Goal: Task Accomplishment & Management: Manage account settings

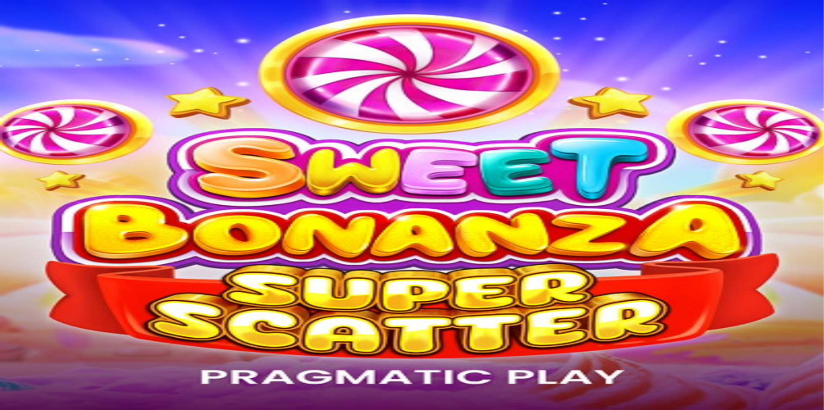
click at [53, 34] on span "Log in" at bounding box center [44, 31] width 15 height 6
type input "**********"
click at [23, 175] on span "Log In" at bounding box center [15, 178] width 16 height 6
click at [26, 195] on button "Log In" at bounding box center [14, 199] width 23 height 9
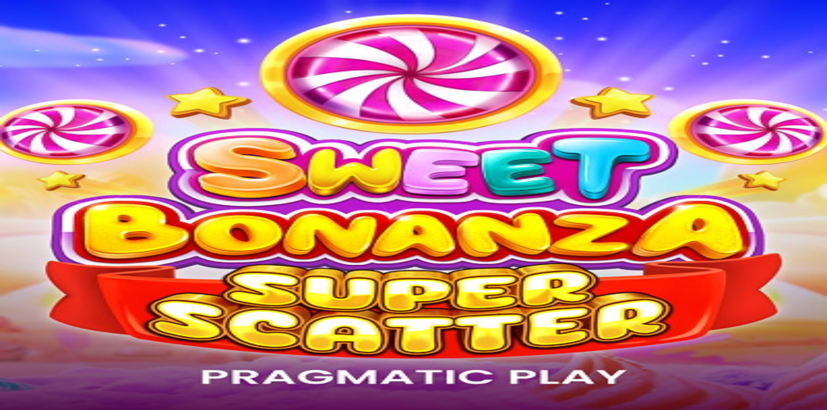
click at [26, 195] on button "Log In" at bounding box center [14, 199] width 23 height 9
click at [10, 200] on button "submit" at bounding box center [6, 201] width 7 height 3
click at [26, 195] on button "Log In" at bounding box center [14, 199] width 23 height 9
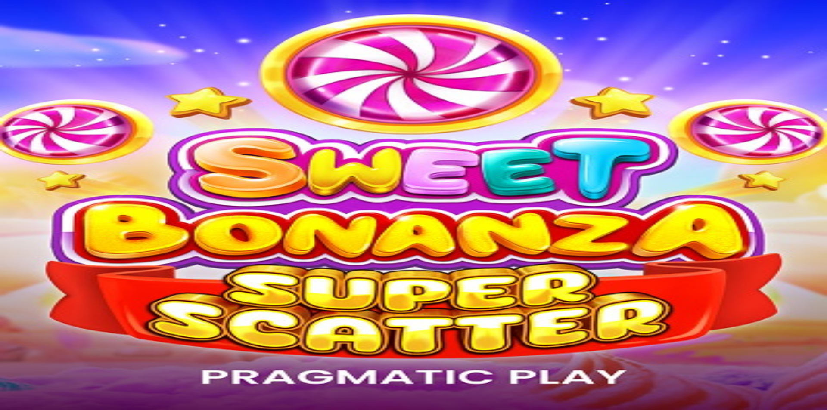
click at [26, 195] on button "Log In" at bounding box center [14, 199] width 23 height 9
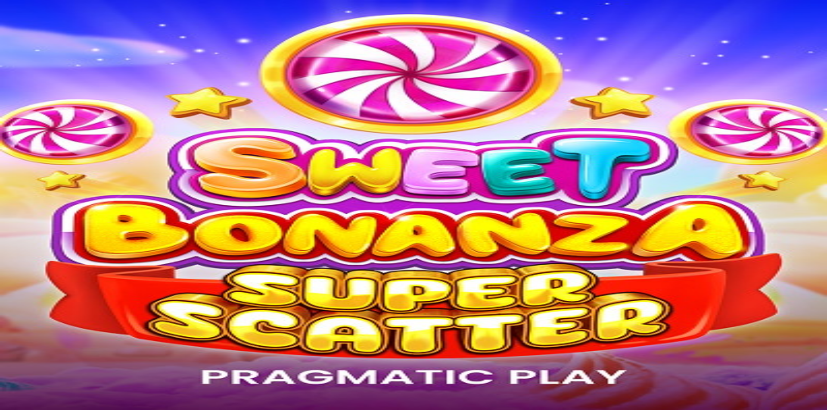
click at [26, 195] on button "Log In" at bounding box center [14, 199] width 23 height 9
click at [46, 136] on button "Rewards" at bounding box center [36, 131] width 30 height 9
click at [47, 134] on span "Rewards" at bounding box center [35, 131] width 23 height 6
click at [60, 143] on div "Level 34 Håkon Knudsen Johansen € 0.03 Deposit € 0.03 Casino Live Casino Reward…" at bounding box center [413, 85] width 820 height 117
click at [26, 103] on span "Deposit" at bounding box center [16, 99] width 19 height 6
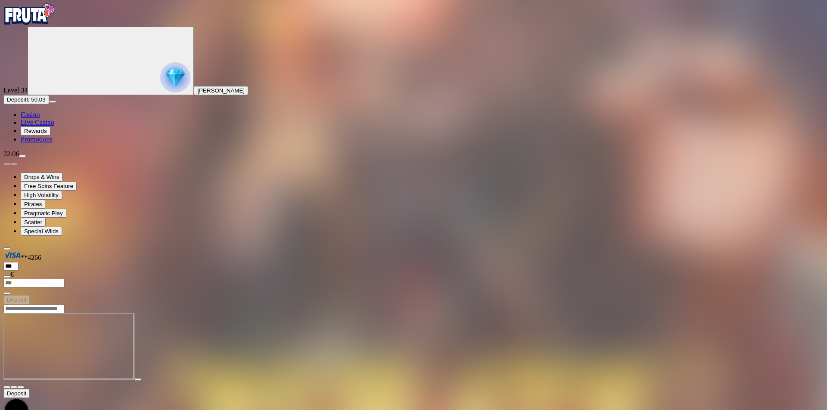
click at [40, 118] on span "Casino" at bounding box center [30, 114] width 19 height 7
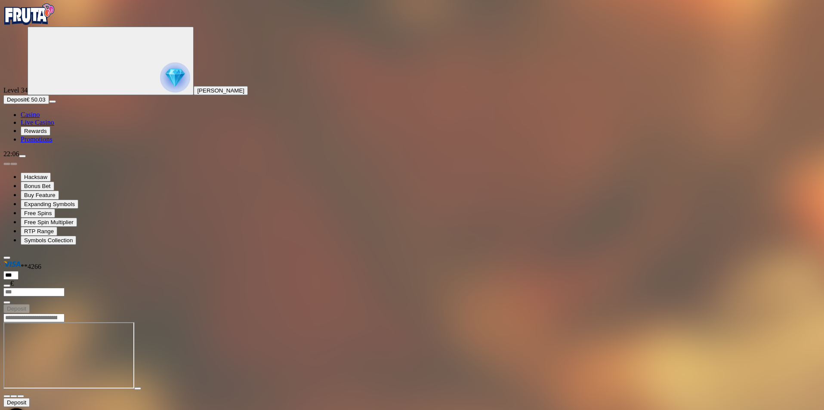
click at [65, 314] on input "Search" at bounding box center [33, 318] width 61 height 9
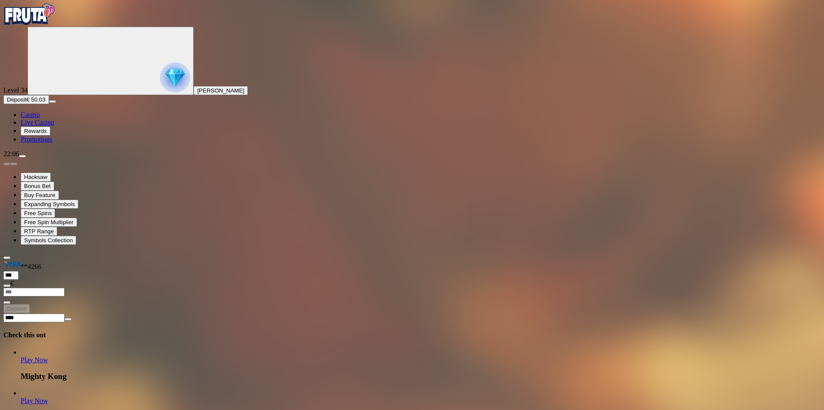
type input "****"
click at [68, 319] on span "close icon" at bounding box center [68, 319] width 0 height 0
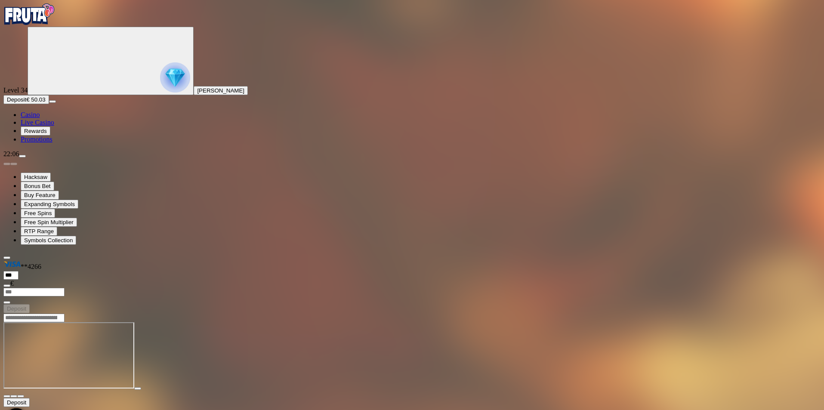
click at [21, 397] on span "fullscreen icon" at bounding box center [21, 397] width 0 height 0
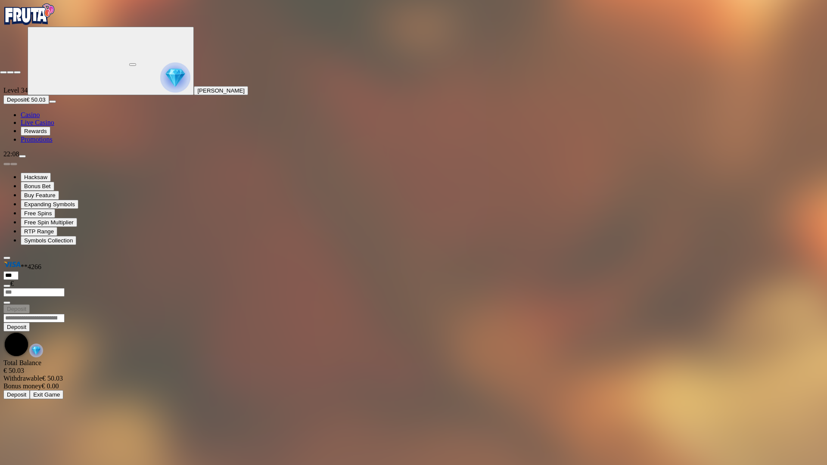
click at [3, 72] on span "close icon" at bounding box center [3, 72] width 0 height 0
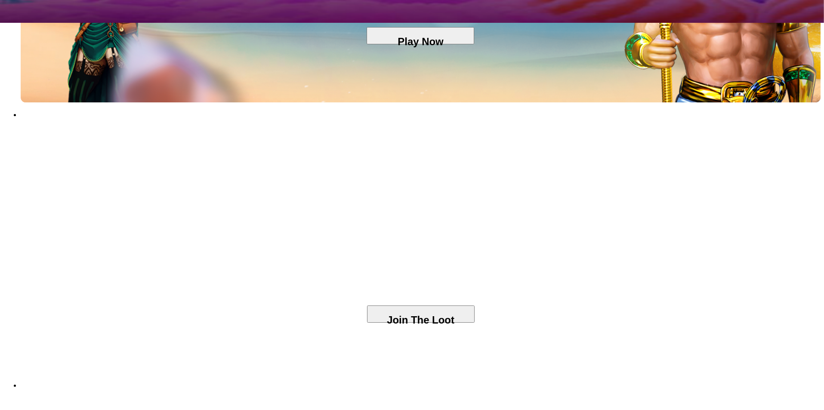
scroll to position [301, 0]
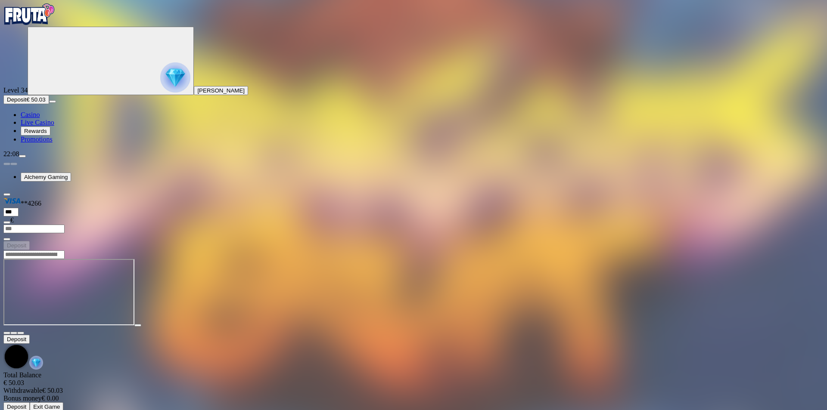
click at [40, 118] on span "Casino" at bounding box center [30, 114] width 19 height 7
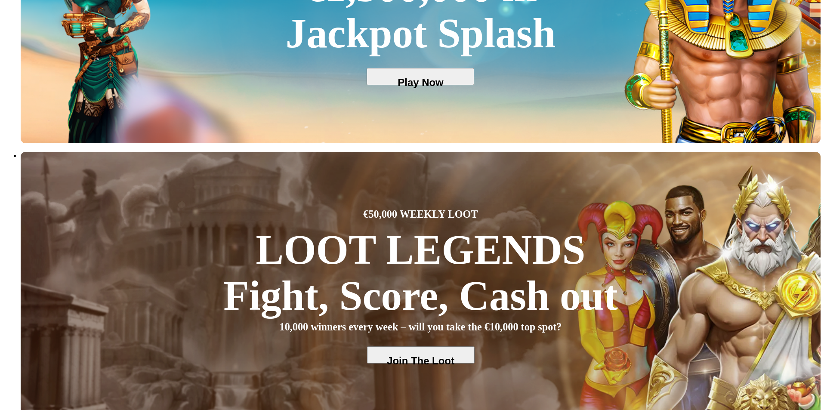
scroll to position [431, 0]
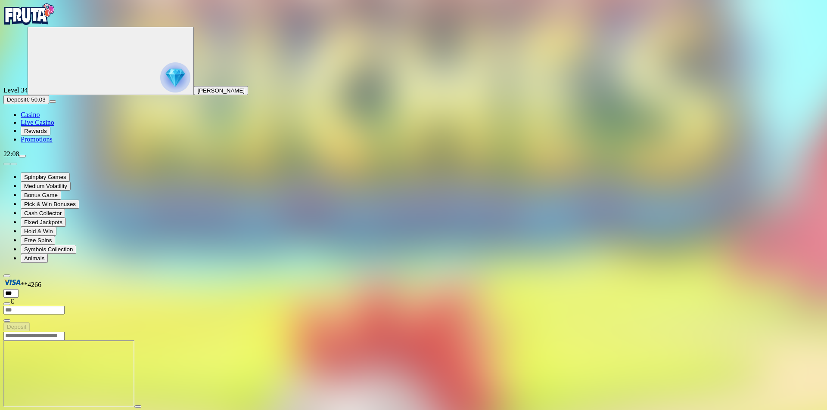
click at [38, 118] on span "Casino" at bounding box center [30, 114] width 19 height 7
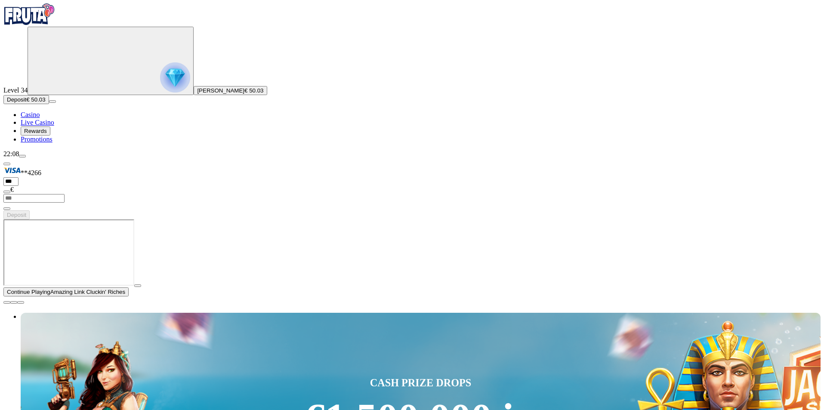
click at [7, 303] on span "close icon" at bounding box center [7, 303] width 0 height 0
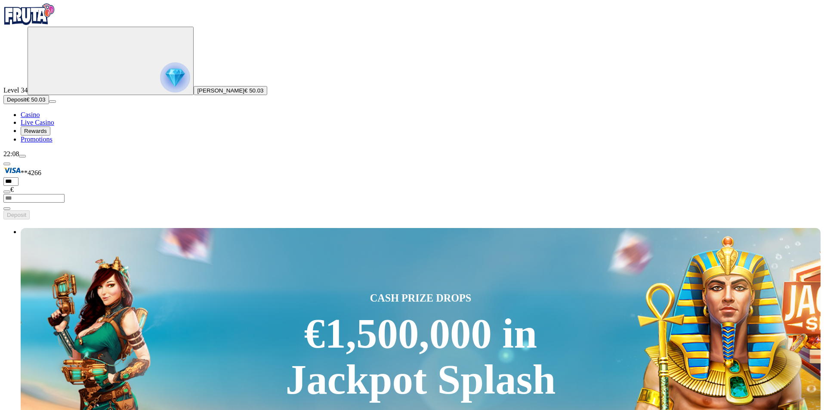
type input "****"
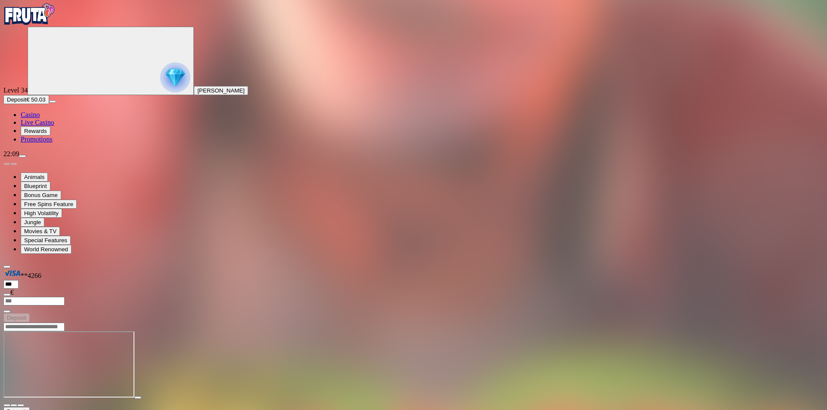
click at [46, 143] on nav "Casino Live Casino Rewards Promotions" at bounding box center [413, 127] width 820 height 32
click at [40, 118] on span "Casino" at bounding box center [30, 114] width 19 height 7
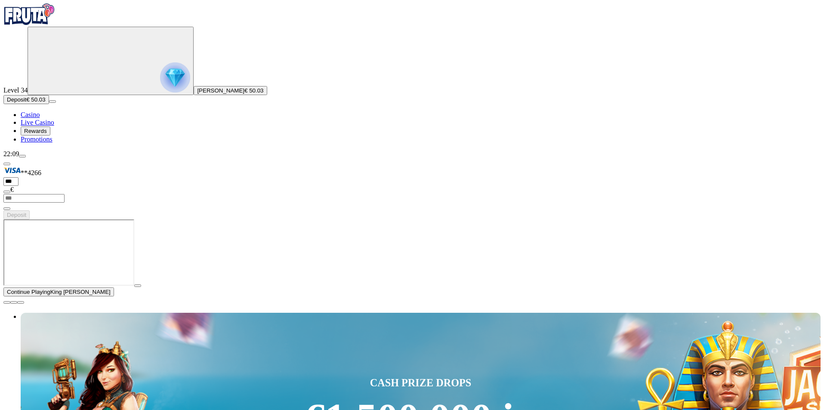
click at [7, 303] on span "close icon" at bounding box center [7, 303] width 0 height 0
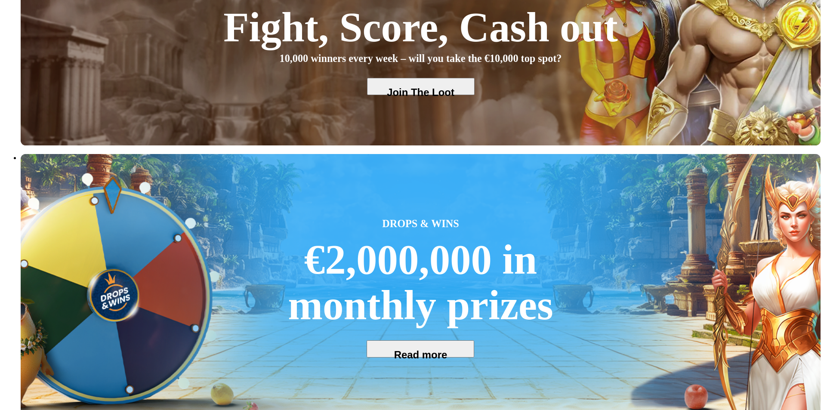
scroll to position [517, 0]
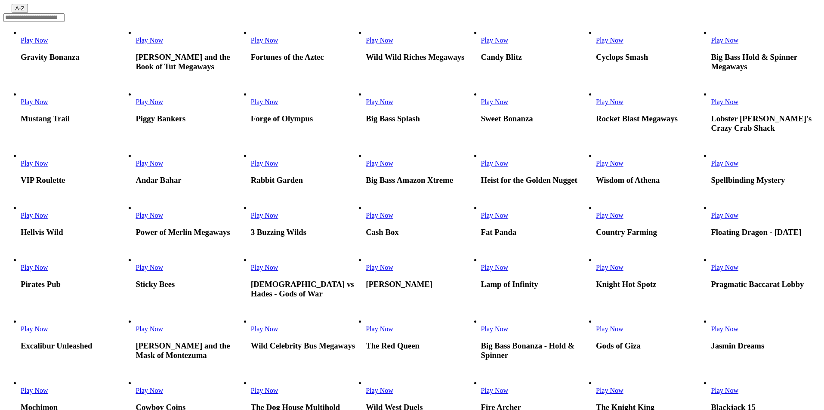
scroll to position [258, 0]
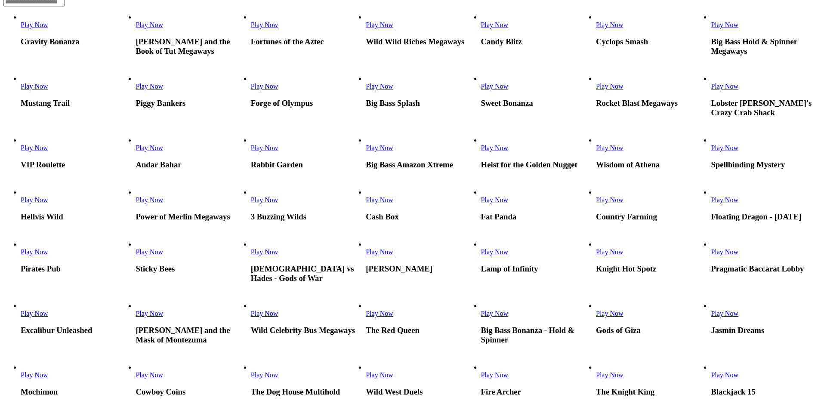
drag, startPoint x: 430, startPoint y: 287, endPoint x: 650, endPoint y: 274, distance: 220.4
click at [279, 204] on span "Play Now" at bounding box center [265, 199] width 28 height 7
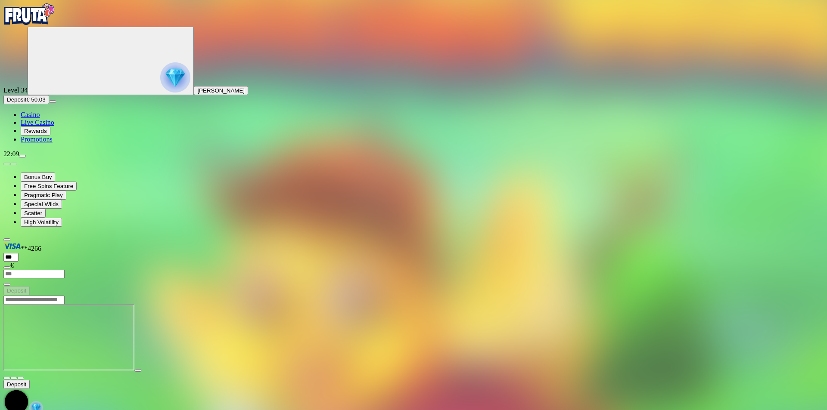
click at [40, 118] on span "Casino" at bounding box center [30, 114] width 19 height 7
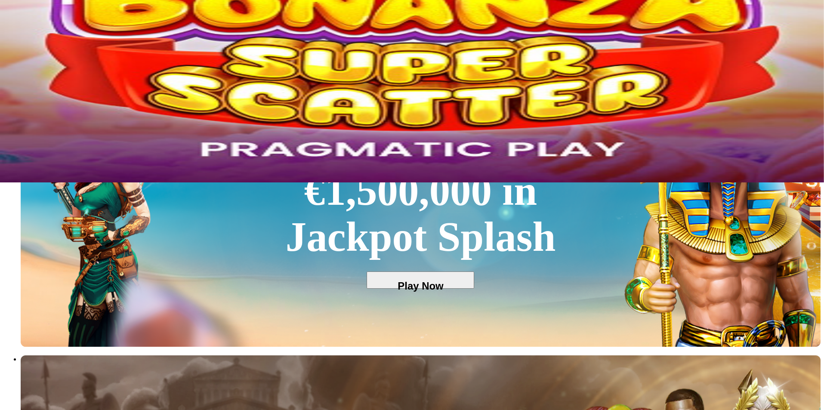
scroll to position [603, 0]
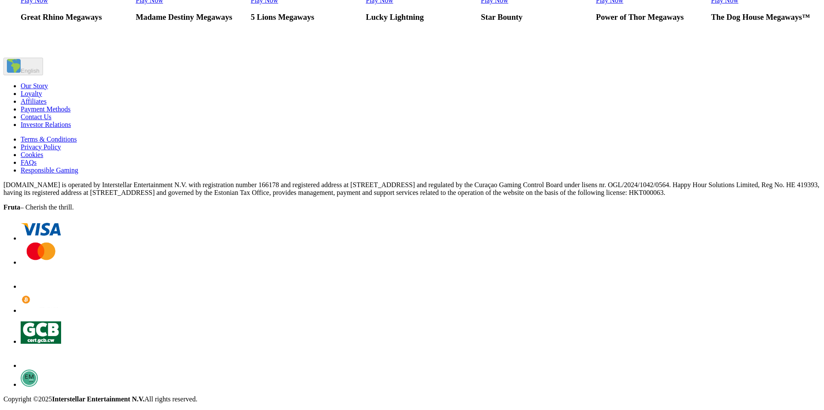
scroll to position [1119, 0]
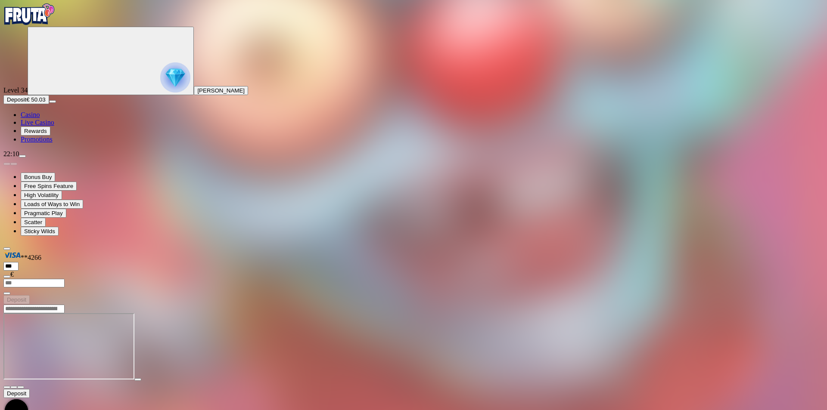
click at [21, 387] on span "fullscreen icon" at bounding box center [21, 387] width 0 height 0
click at [40, 118] on span "Casino" at bounding box center [30, 114] width 19 height 7
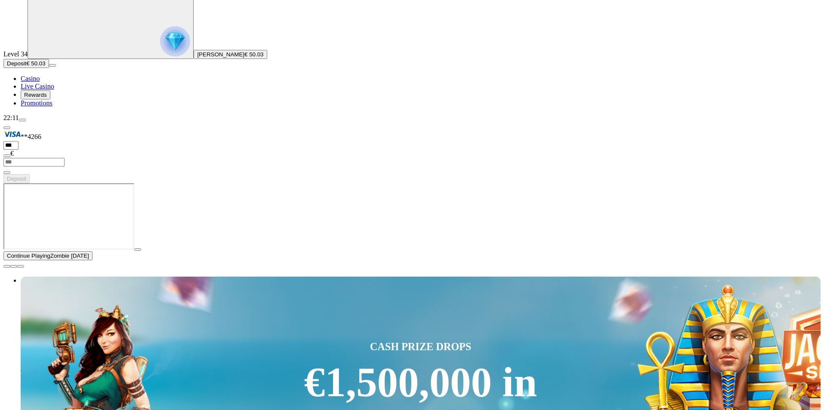
scroll to position [86, 0]
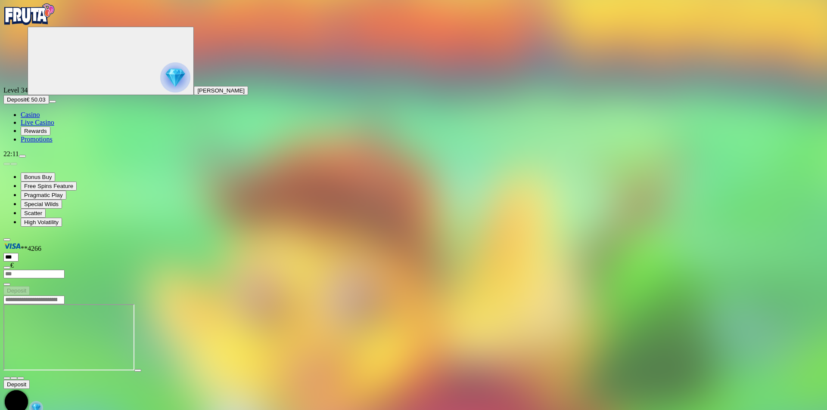
click at [21, 378] on span "fullscreen icon" at bounding box center [21, 378] width 0 height 0
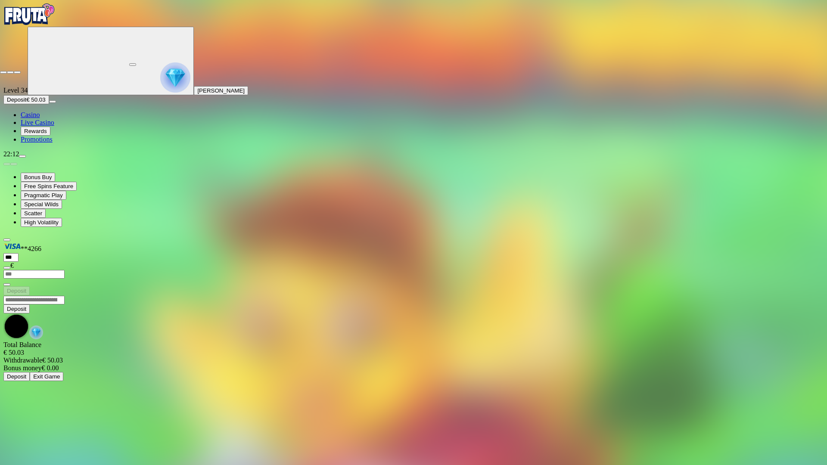
click at [3, 72] on span "close icon" at bounding box center [3, 72] width 0 height 0
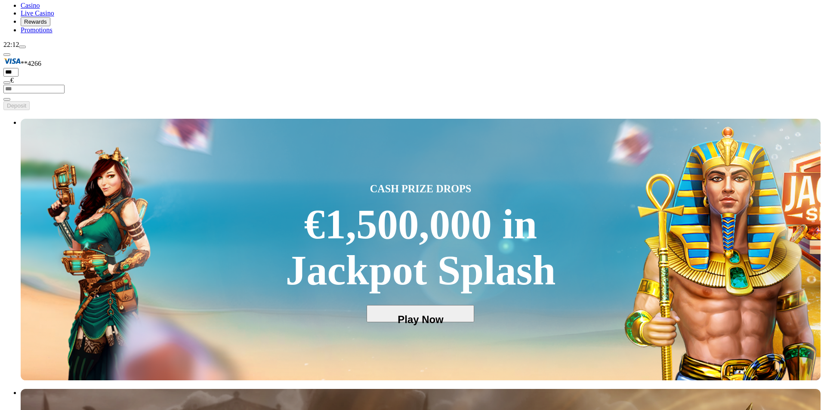
scroll to position [172, 0]
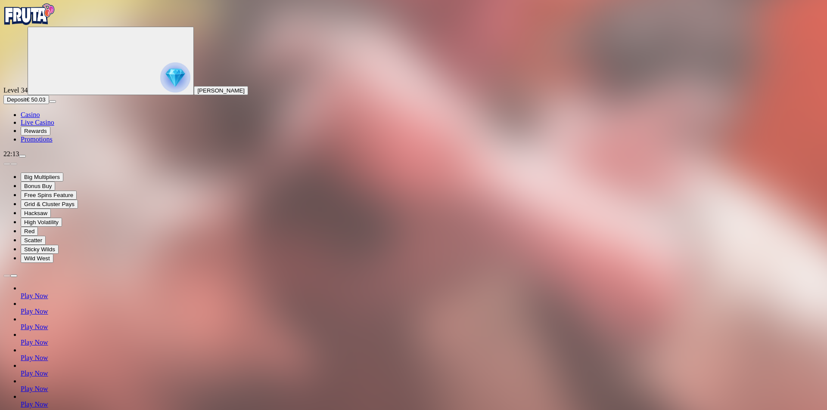
click at [46, 143] on nav "Casino Live Casino Rewards Promotions" at bounding box center [413, 127] width 820 height 32
click at [40, 118] on span "Casino" at bounding box center [30, 114] width 19 height 7
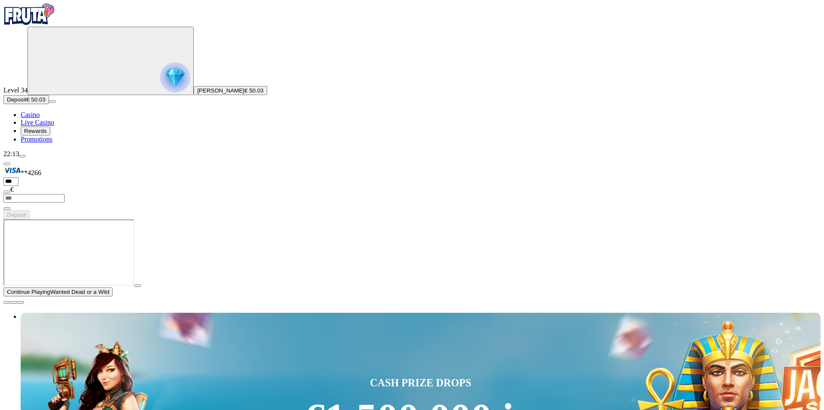
drag, startPoint x: 599, startPoint y: 252, endPoint x: 594, endPoint y: 253, distance: 5.2
type input "****"
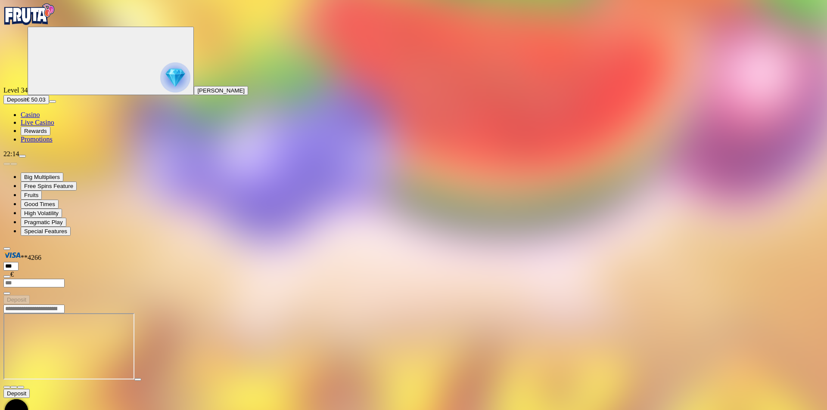
click at [26, 103] on span "Deposit" at bounding box center [16, 99] width 19 height 6
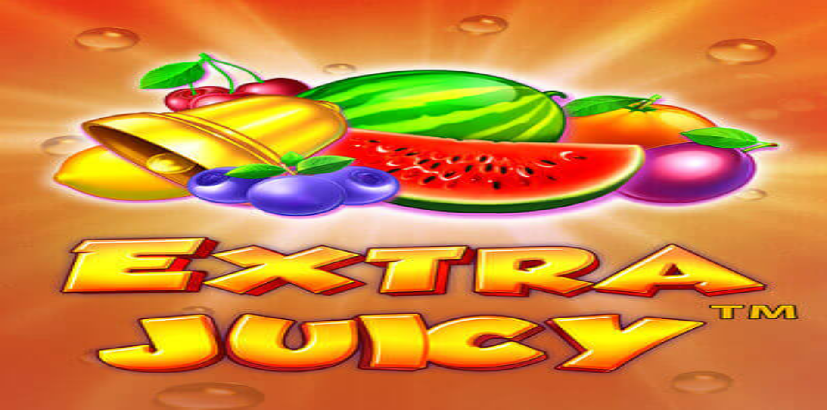
click at [50, 25] on img "Primary" at bounding box center [29, 14] width 52 height 22
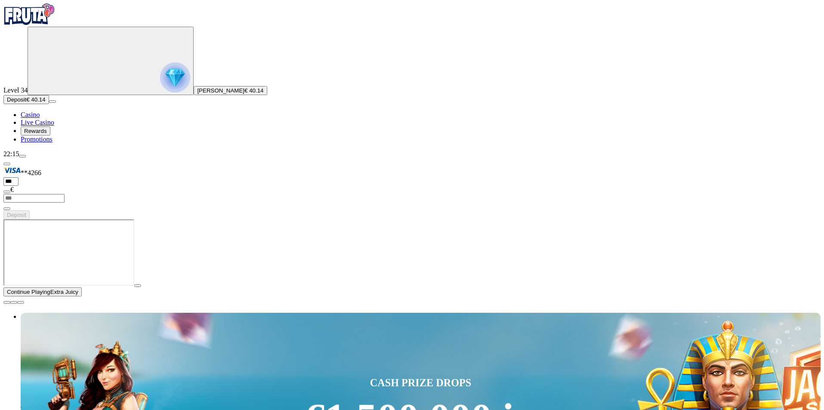
click at [7, 303] on span "close icon" at bounding box center [7, 303] width 0 height 0
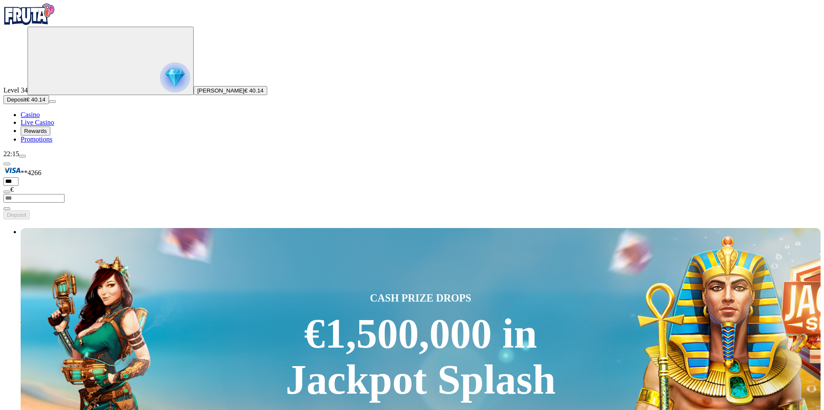
type input "**********"
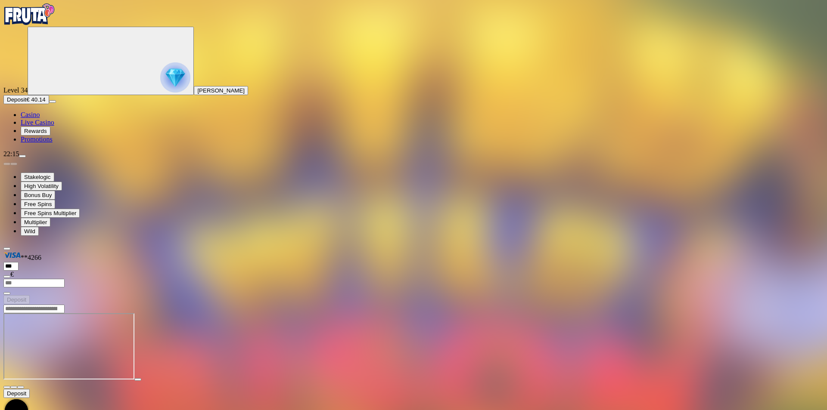
click at [40, 118] on span "Casino" at bounding box center [30, 114] width 19 height 7
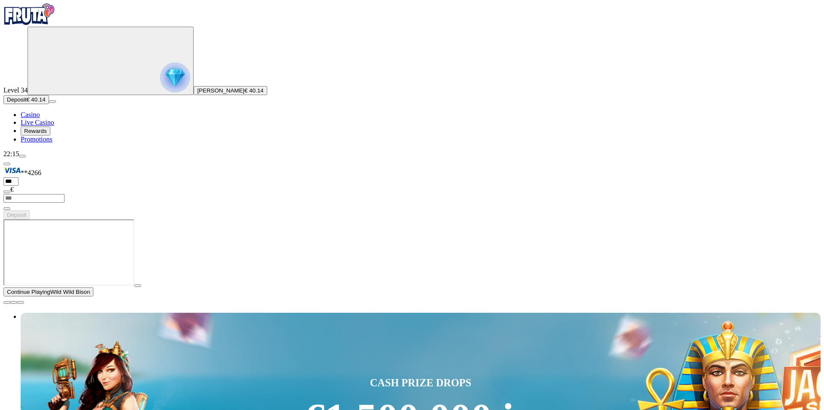
click at [7, 303] on span "close icon" at bounding box center [7, 303] width 0 height 0
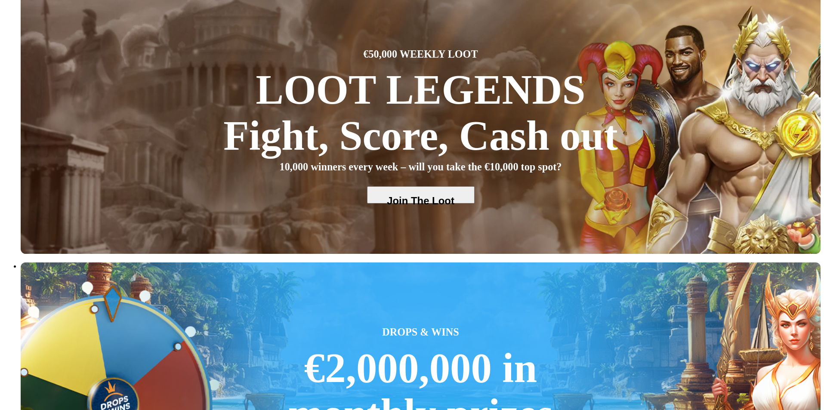
scroll to position [517, 0]
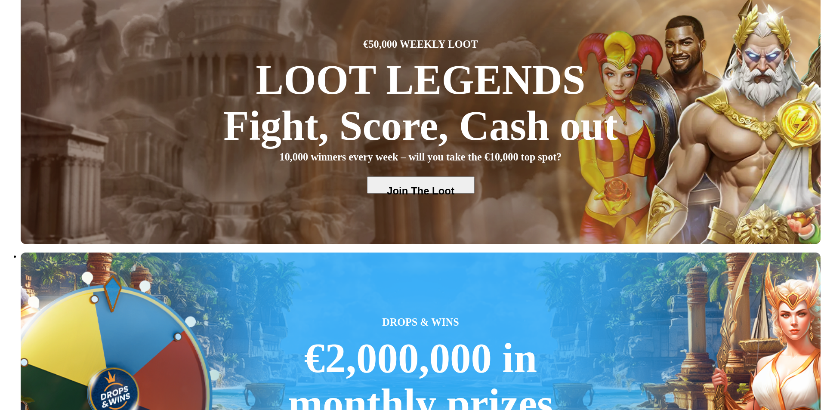
drag, startPoint x: 701, startPoint y: 296, endPoint x: 365, endPoint y: 291, distance: 335.4
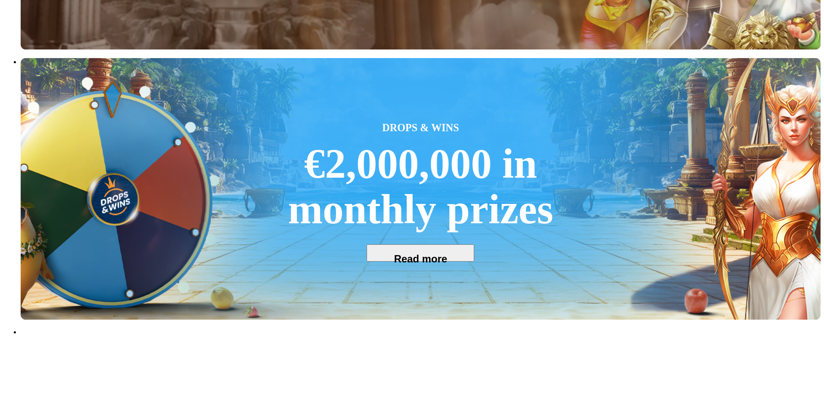
scroll to position [560, 0]
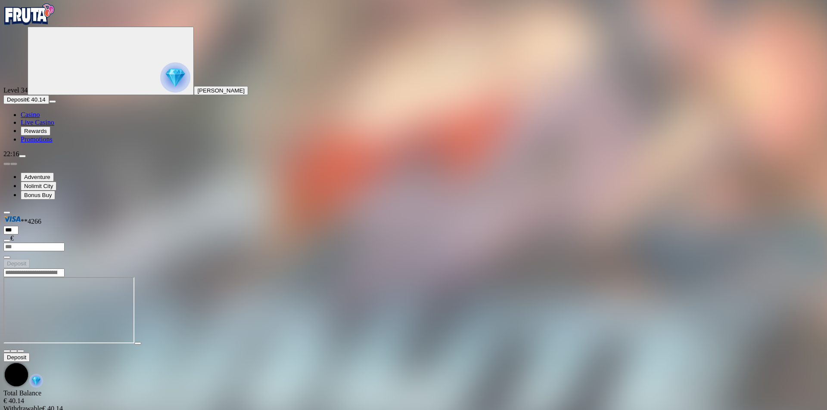
click at [21, 351] on span "fullscreen icon" at bounding box center [21, 351] width 0 height 0
click at [26, 103] on span "Deposit" at bounding box center [16, 99] width 19 height 6
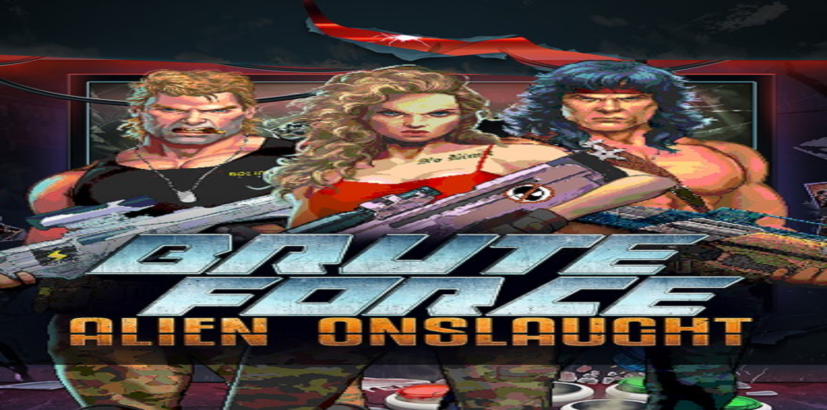
click at [47, 25] on img "Primary" at bounding box center [29, 14] width 52 height 22
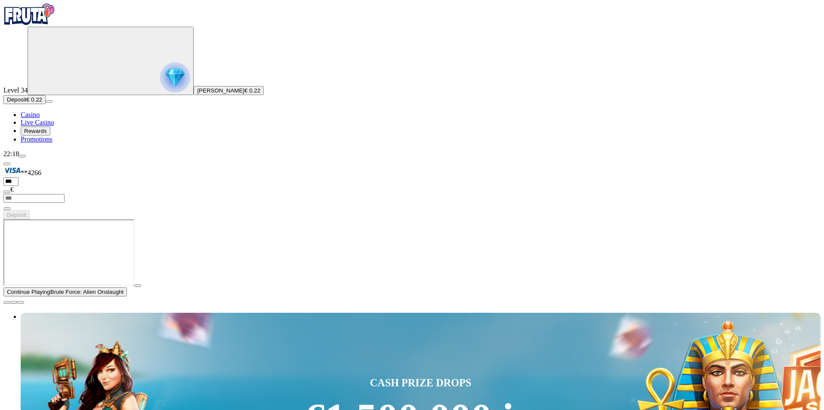
click at [7, 303] on span "close icon" at bounding box center [7, 303] width 0 height 0
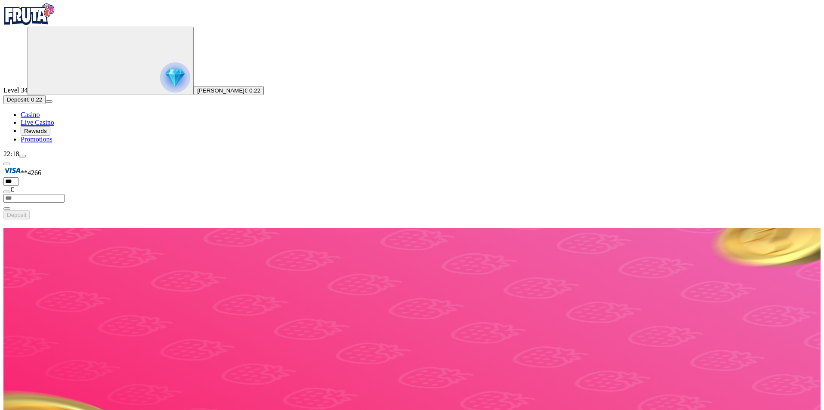
click at [160, 89] on img "Primary" at bounding box center [175, 77] width 30 height 30
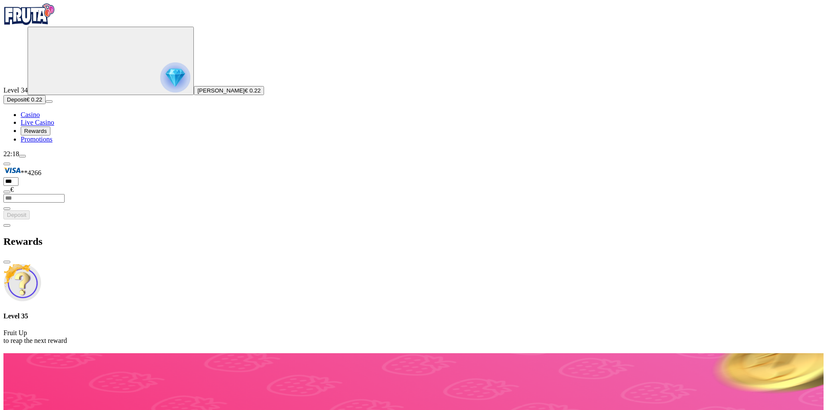
click at [7, 262] on span "close icon" at bounding box center [7, 262] width 0 height 0
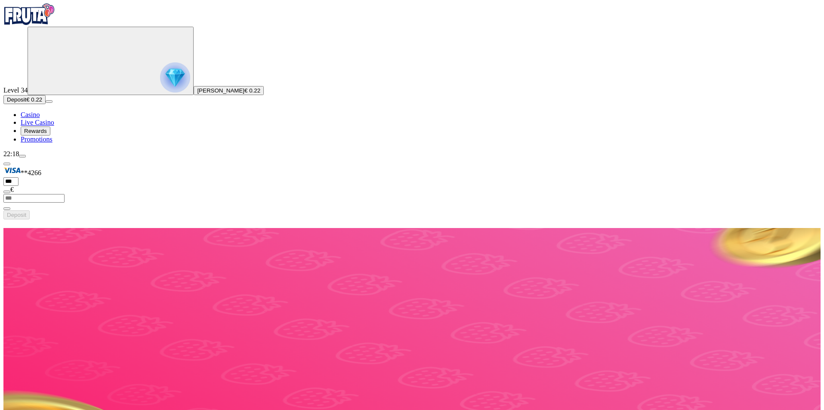
type input "****"
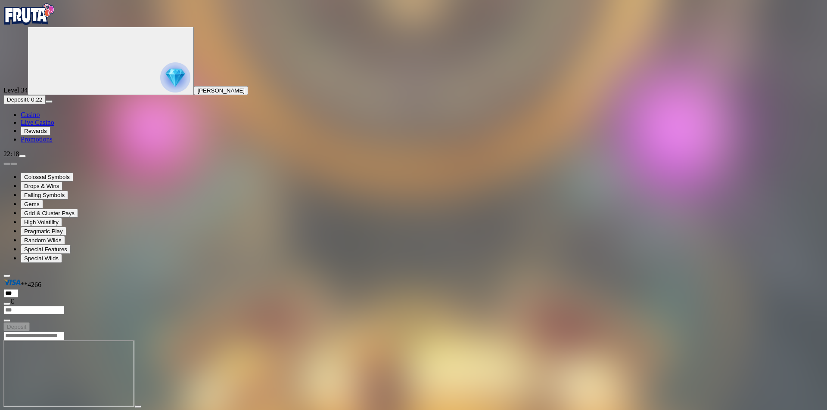
click at [52, 25] on img "Primary" at bounding box center [29, 14] width 52 height 22
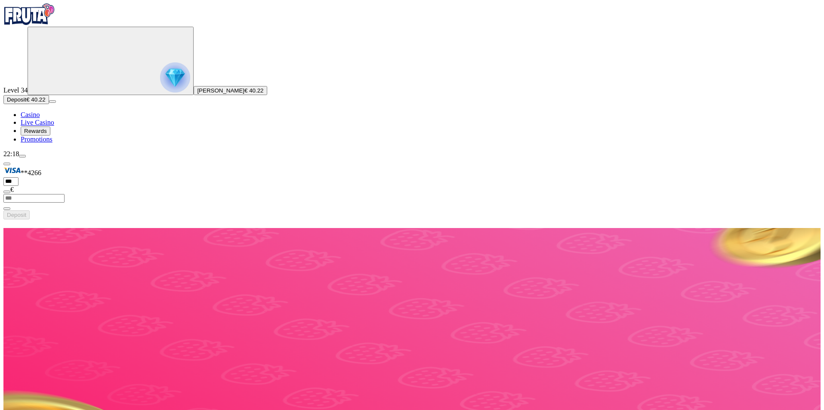
type input "******"
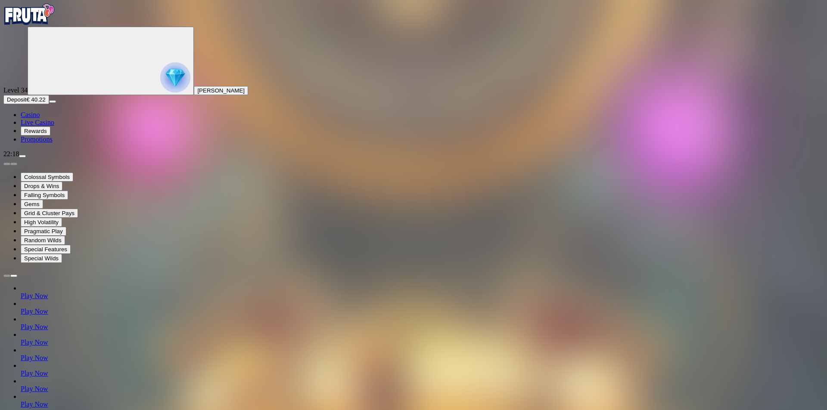
click at [55, 25] on img "Primary" at bounding box center [29, 14] width 52 height 22
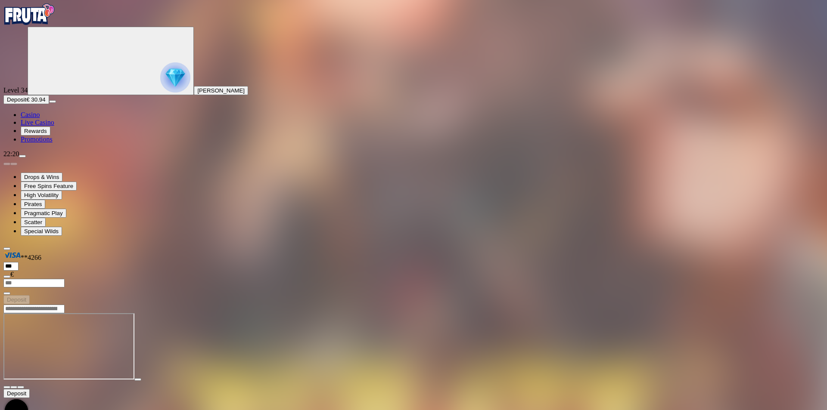
click at [36, 118] on span "Casino" at bounding box center [30, 114] width 19 height 7
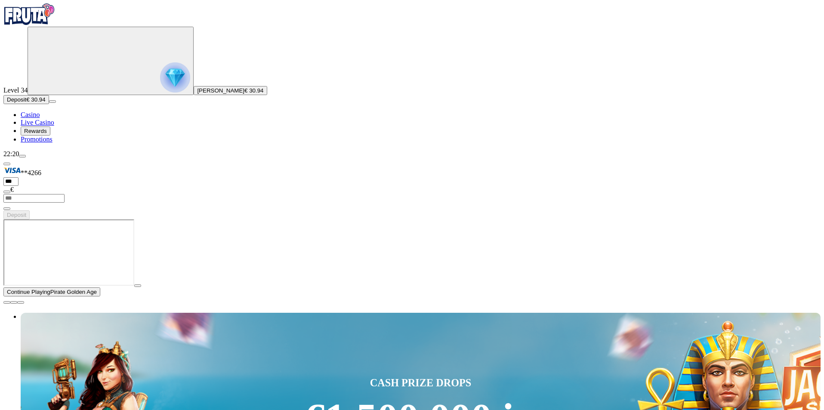
click at [7, 303] on span "close icon" at bounding box center [7, 303] width 0 height 0
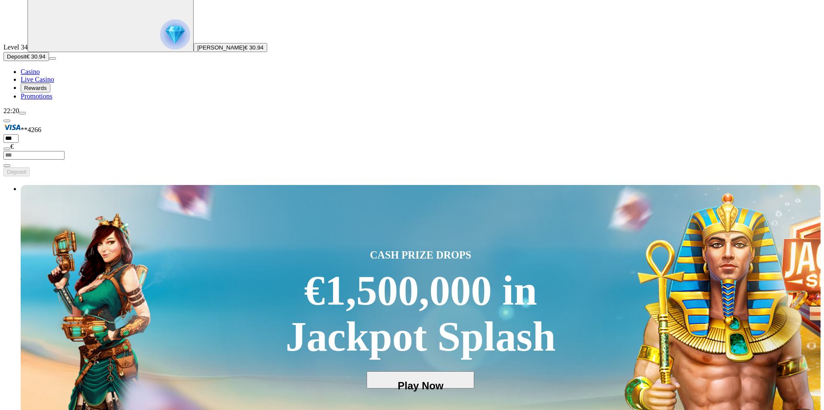
scroll to position [86, 0]
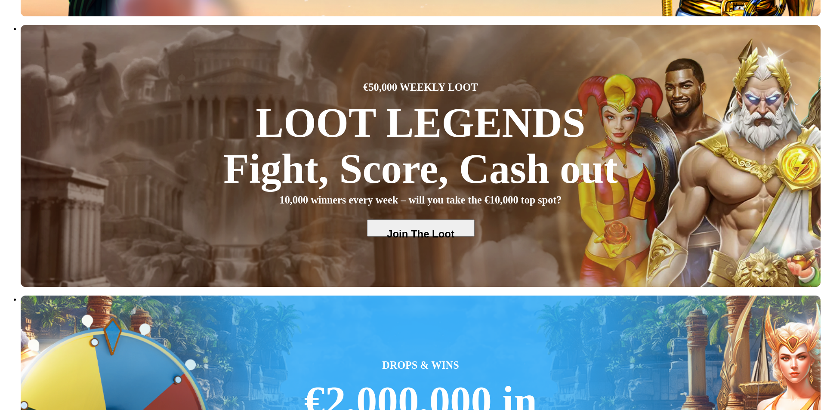
scroll to position [517, 0]
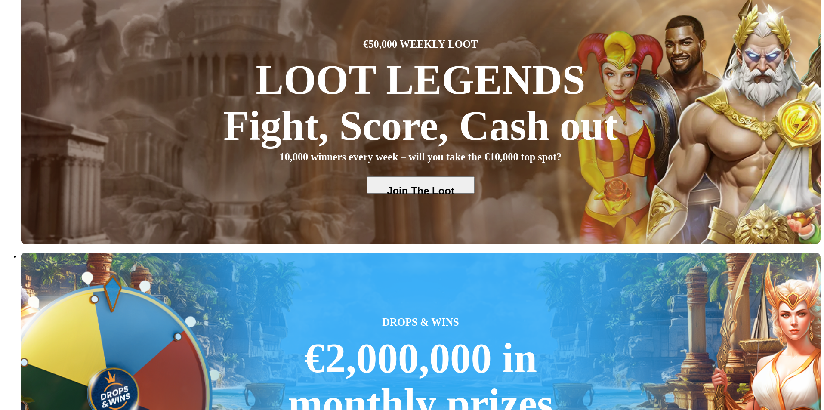
drag, startPoint x: 550, startPoint y: 179, endPoint x: 116, endPoint y: 172, distance: 434.5
drag, startPoint x: 198, startPoint y: 180, endPoint x: 647, endPoint y: 197, distance: 448.5
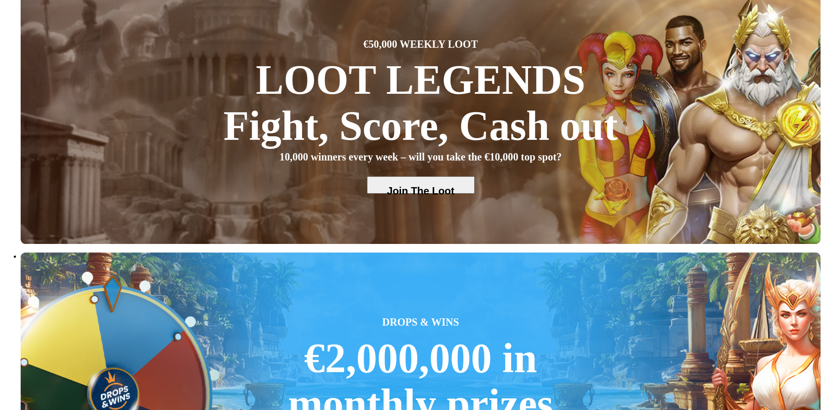
drag, startPoint x: 209, startPoint y: 171, endPoint x: 141, endPoint y: 167, distance: 67.7
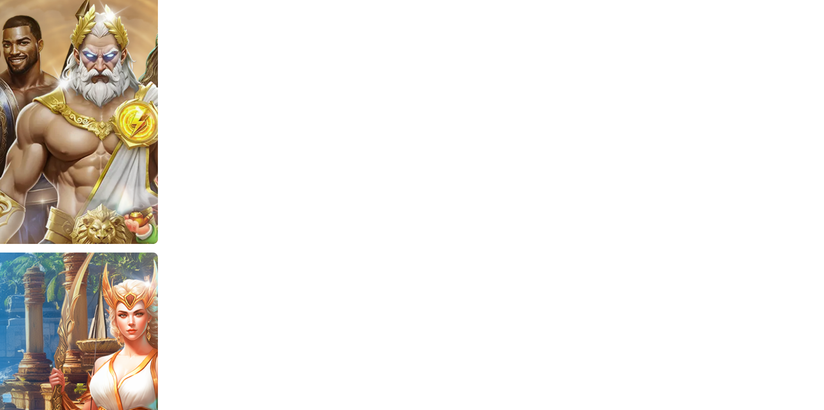
drag, startPoint x: 535, startPoint y: 194, endPoint x: 398, endPoint y: 214, distance: 138.8
drag, startPoint x: 641, startPoint y: 185, endPoint x: 435, endPoint y: 182, distance: 205.4
drag, startPoint x: 750, startPoint y: 180, endPoint x: 446, endPoint y: 198, distance: 304.5
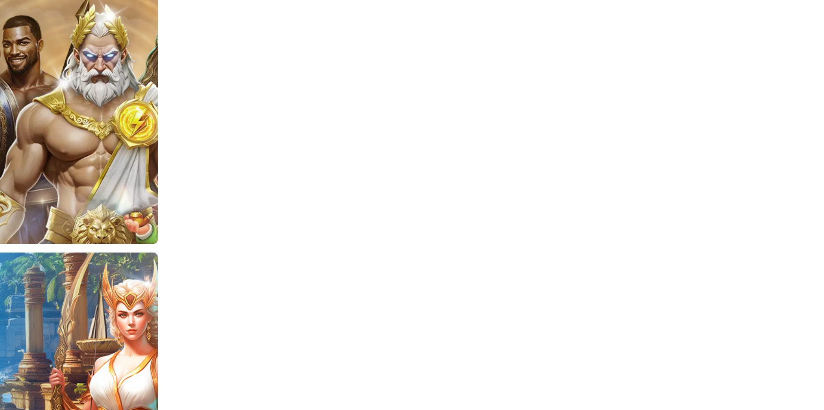
drag, startPoint x: 496, startPoint y: 182, endPoint x: 734, endPoint y: 186, distance: 237.7
drag, startPoint x: 416, startPoint y: 185, endPoint x: 608, endPoint y: 196, distance: 191.5
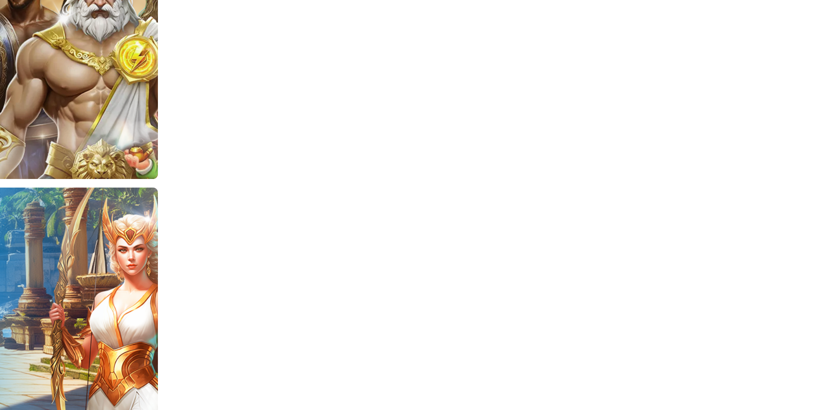
scroll to position [560, 0]
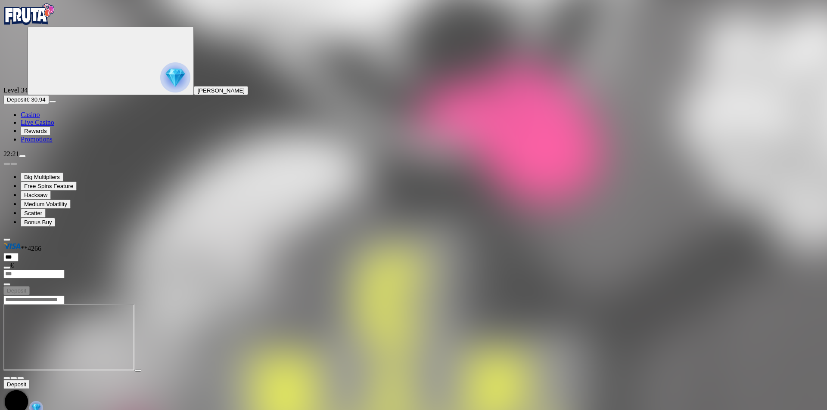
click at [36, 118] on span "Casino" at bounding box center [30, 114] width 19 height 7
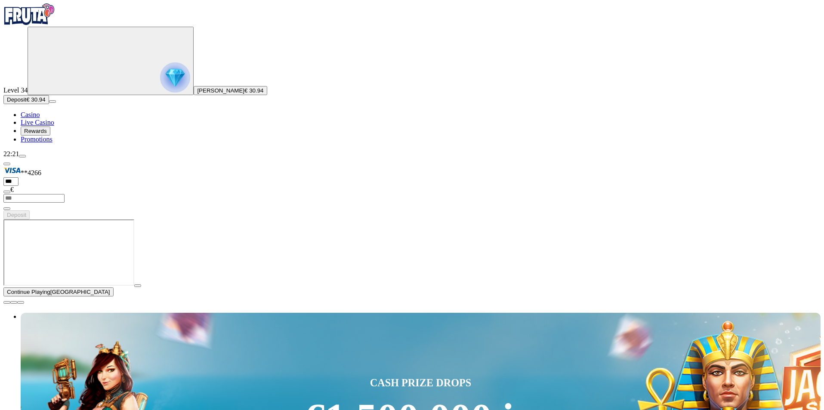
type input "*****"
click at [7, 303] on span "close icon" at bounding box center [7, 303] width 0 height 0
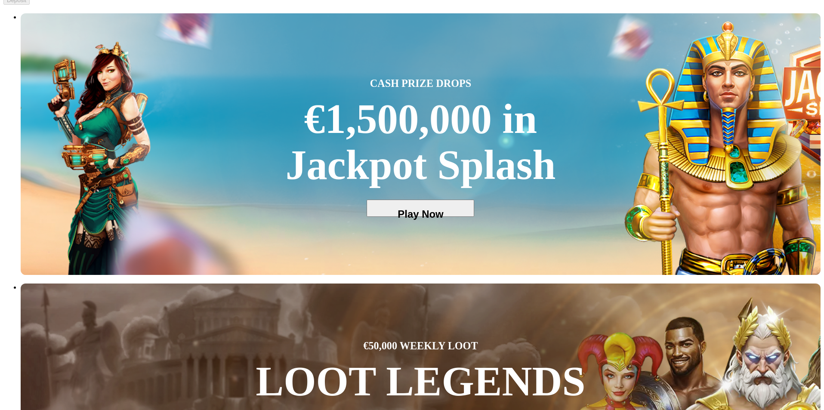
scroll to position [215, 0]
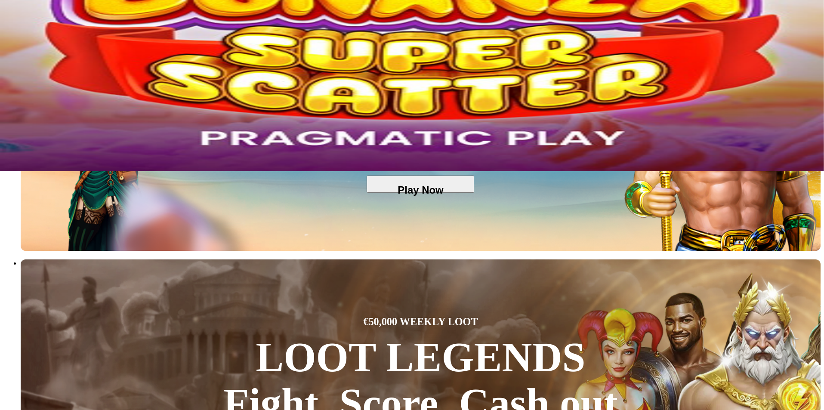
scroll to position [301, 0]
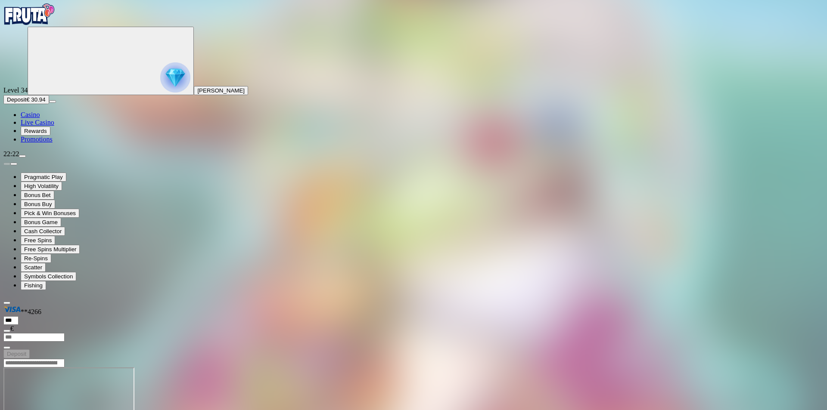
drag, startPoint x: 773, startPoint y: 81, endPoint x: 773, endPoint y: 119, distance: 37.5
click at [40, 118] on span "Casino" at bounding box center [30, 114] width 19 height 7
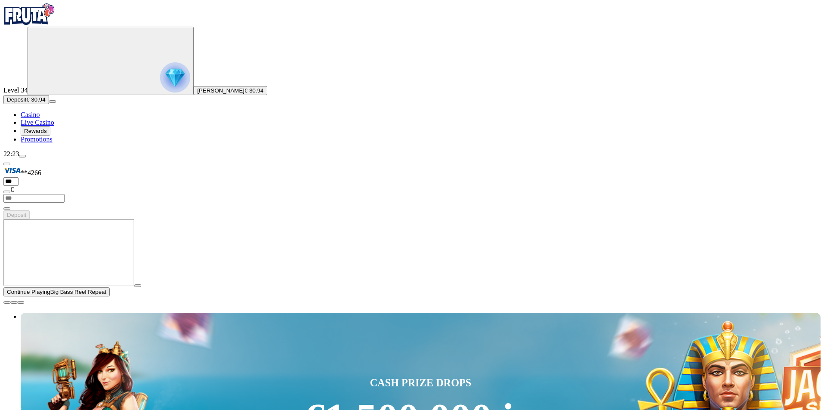
click at [7, 303] on span "close icon" at bounding box center [7, 303] width 0 height 0
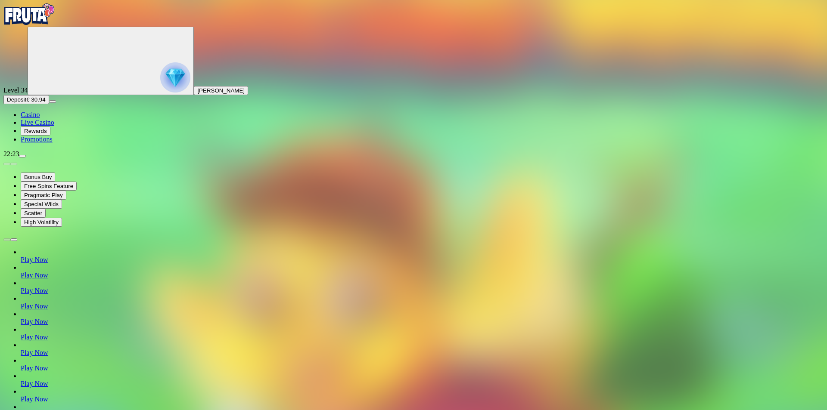
click at [59, 143] on div "Level 34 Håkon Knudsen Johansen Deposit € 30.94 Casino Live Casino Rewards Prom…" at bounding box center [413, 85] width 820 height 117
click at [49, 104] on button "Deposit € 30.94" at bounding box center [26, 99] width 46 height 9
click at [46, 25] on img "Primary" at bounding box center [29, 14] width 52 height 22
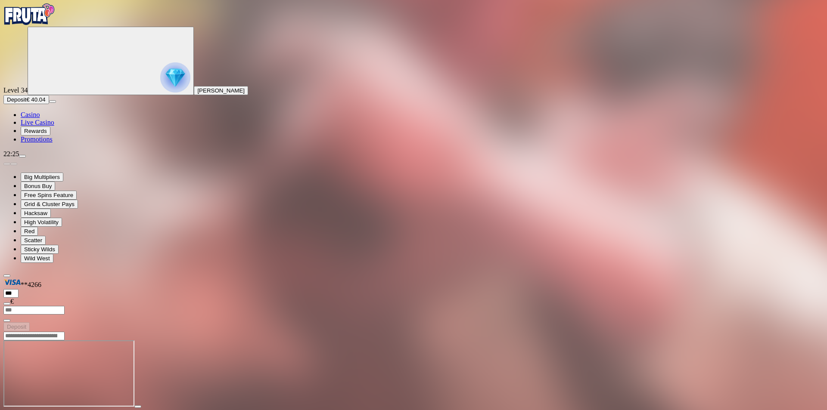
click at [24, 410] on button "button" at bounding box center [20, 414] width 7 height 3
click at [26, 103] on span "Deposit" at bounding box center [16, 99] width 19 height 6
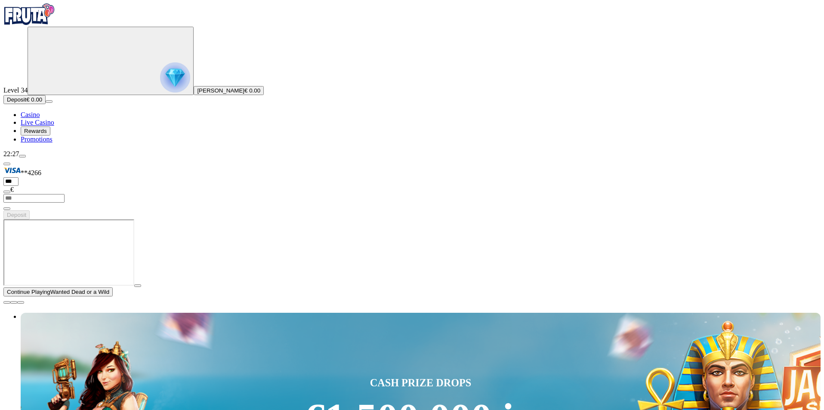
click at [7, 303] on span "close icon" at bounding box center [7, 303] width 0 height 0
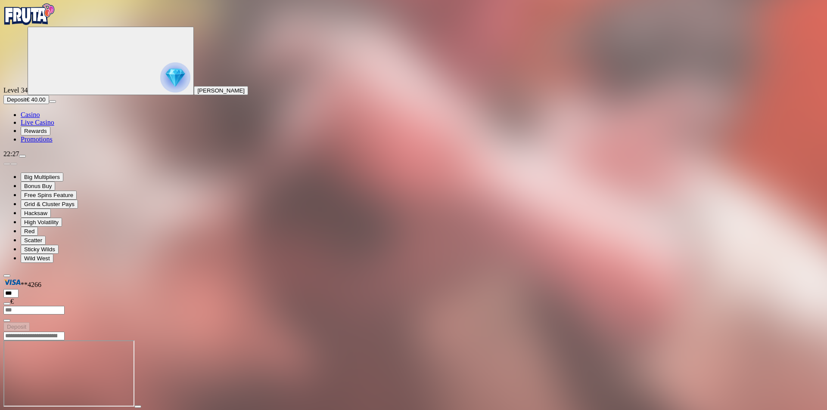
click at [21, 410] on span "fullscreen icon" at bounding box center [21, 415] width 0 height 0
click at [26, 103] on span "Deposit" at bounding box center [16, 99] width 19 height 6
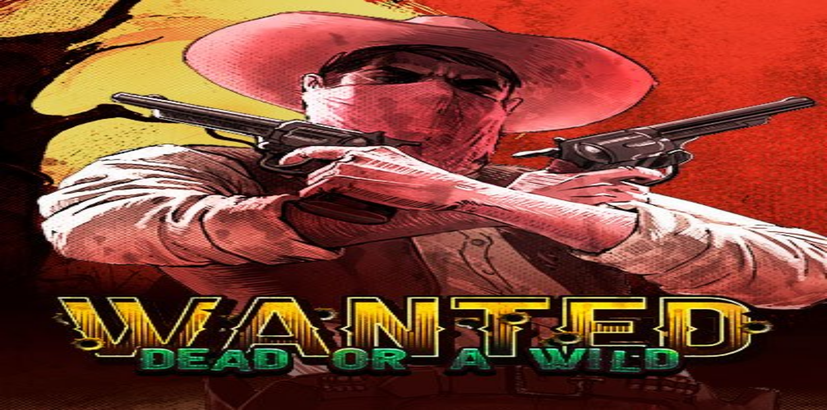
click at [21, 410] on span "fullscreen icon" at bounding box center [21, 415] width 0 height 0
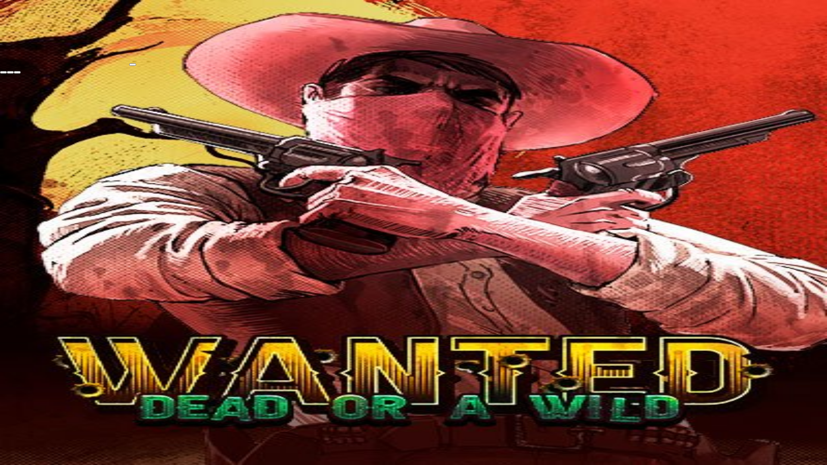
click at [3, 72] on span "close icon" at bounding box center [3, 72] width 0 height 0
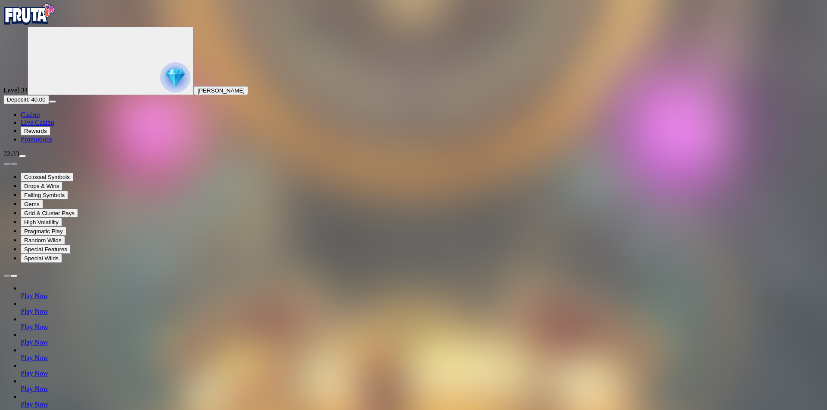
click at [40, 118] on span "Casino" at bounding box center [30, 114] width 19 height 7
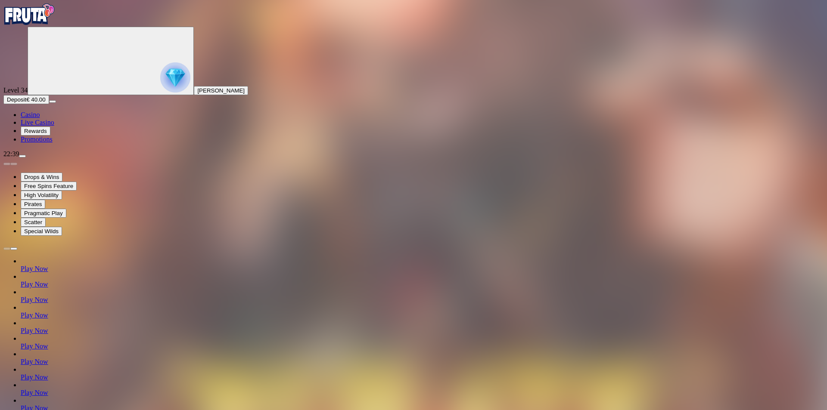
type input "*******"
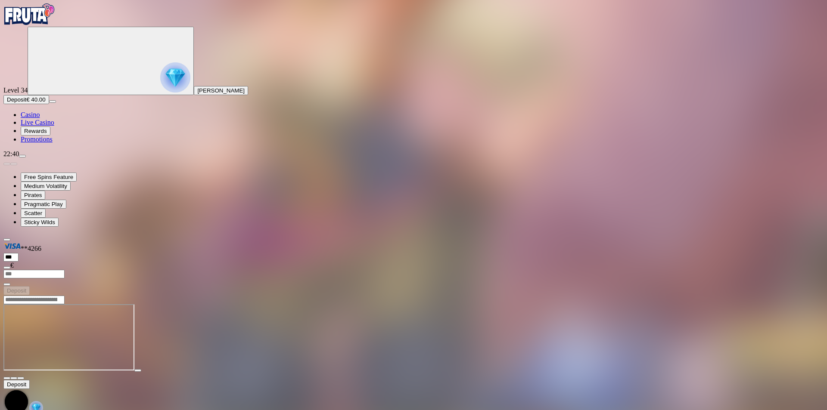
click at [40, 118] on span "Casino" at bounding box center [30, 114] width 19 height 7
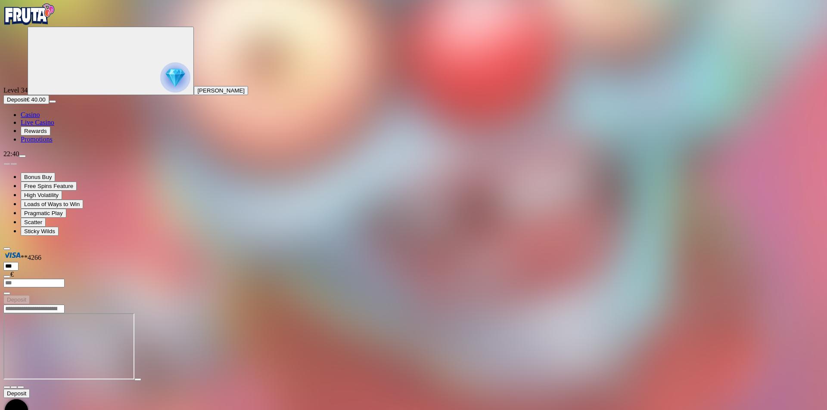
click at [21, 387] on span "fullscreen icon" at bounding box center [21, 387] width 0 height 0
click at [40, 118] on span "Casino" at bounding box center [30, 114] width 19 height 7
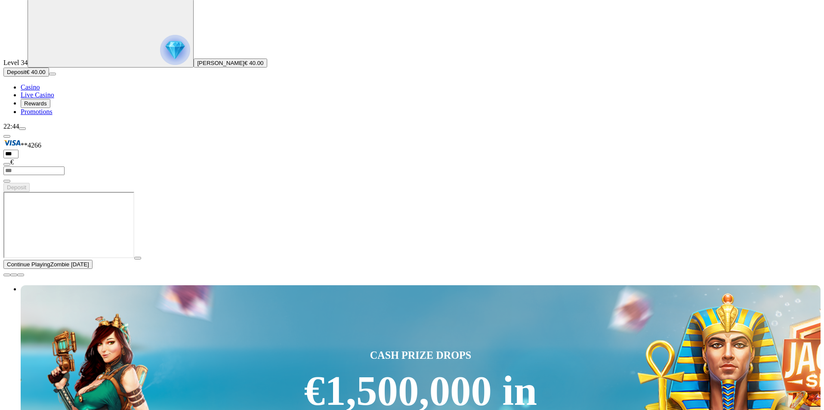
scroll to position [43, 0]
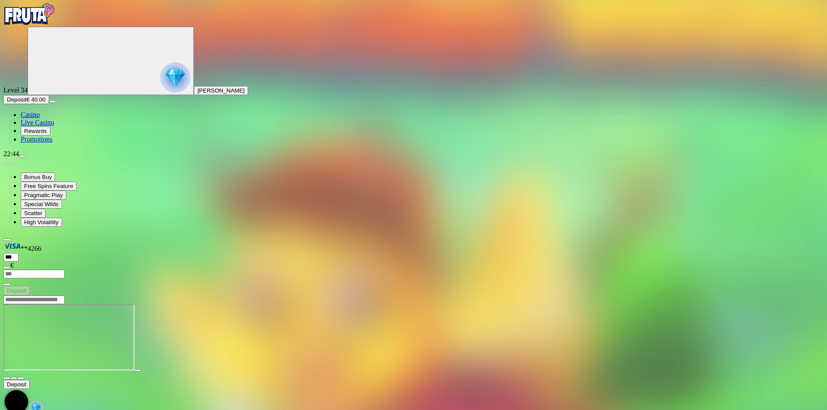
click at [24, 377] on button "button" at bounding box center [20, 378] width 7 height 3
click at [40, 118] on span "Casino" at bounding box center [30, 114] width 19 height 7
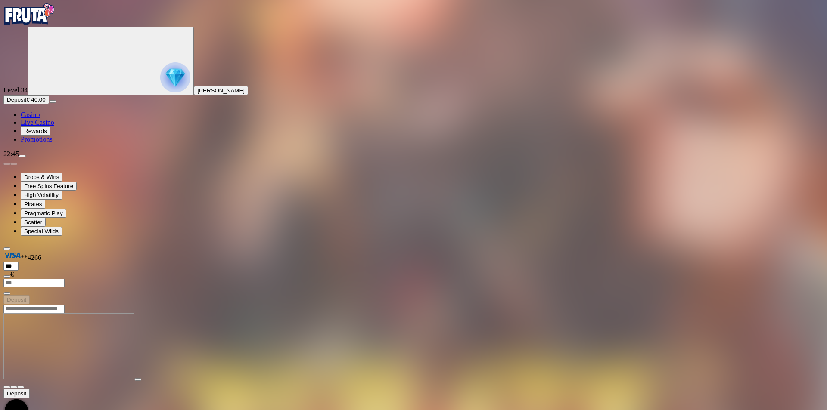
click at [40, 118] on span "Casino" at bounding box center [30, 114] width 19 height 7
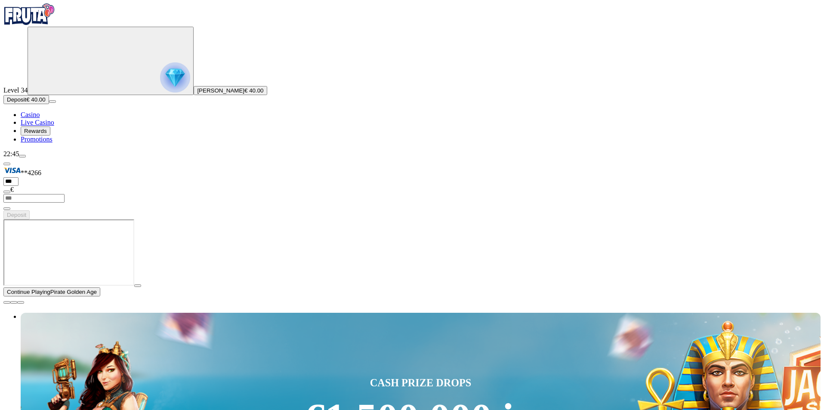
click at [54, 126] on span "Live Casino" at bounding box center [38, 122] width 34 height 7
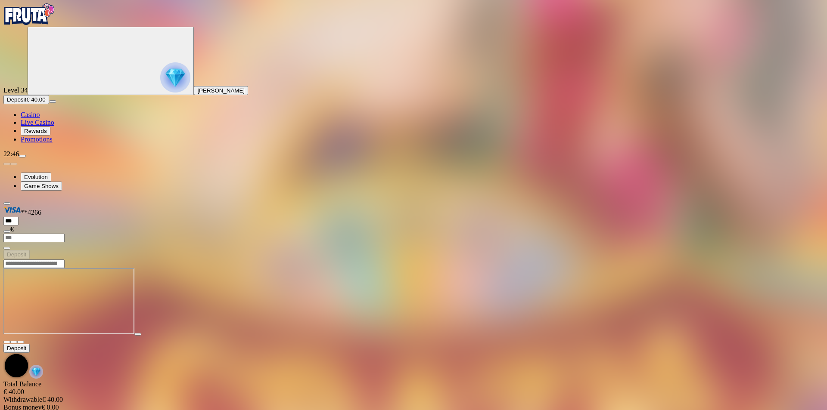
click at [49, 104] on button "Deposit € 40.00" at bounding box center [26, 99] width 46 height 9
click at [51, 25] on img "Primary" at bounding box center [29, 14] width 52 height 22
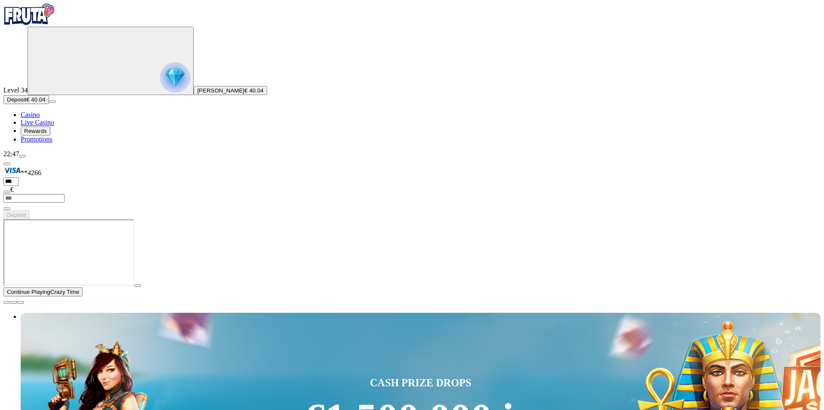
drag, startPoint x: 814, startPoint y: 327, endPoint x: 747, endPoint y: 296, distance: 74.0
click at [7, 303] on span "close icon" at bounding box center [7, 303] width 0 height 0
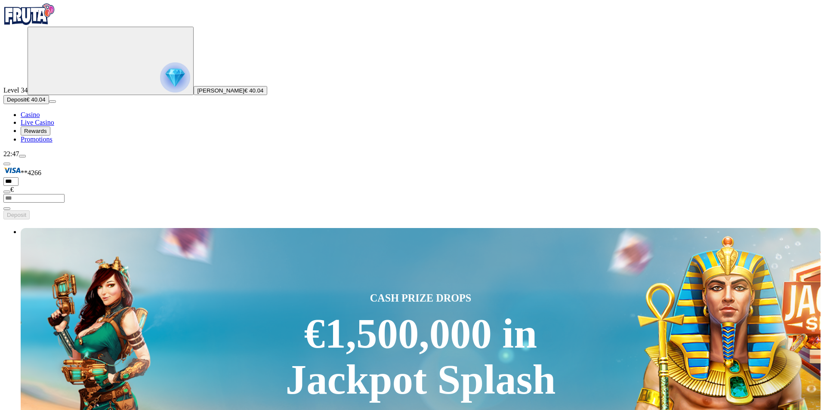
type input "****"
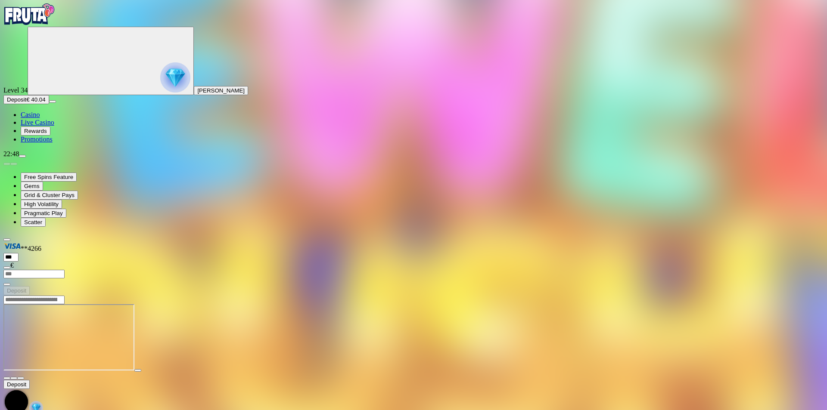
click at [767, 295] on div at bounding box center [413, 337] width 820 height 85
click at [21, 378] on span "fullscreen icon" at bounding box center [21, 378] width 0 height 0
click at [65, 296] on input "Search" at bounding box center [33, 300] width 61 height 9
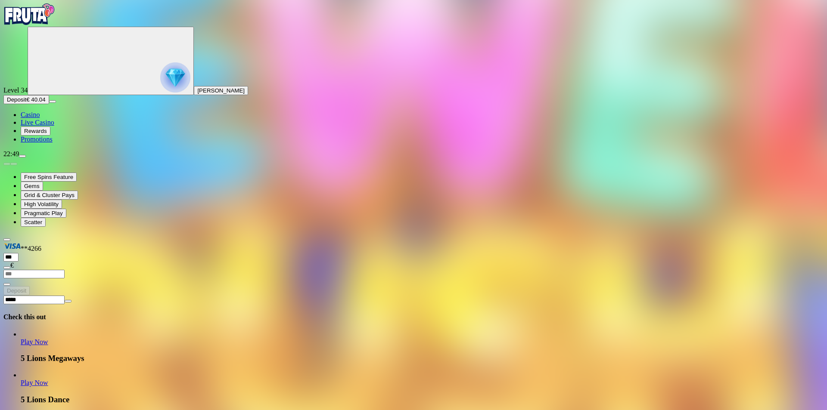
click at [65, 296] on input "*****" at bounding box center [33, 300] width 61 height 9
type input "*******"
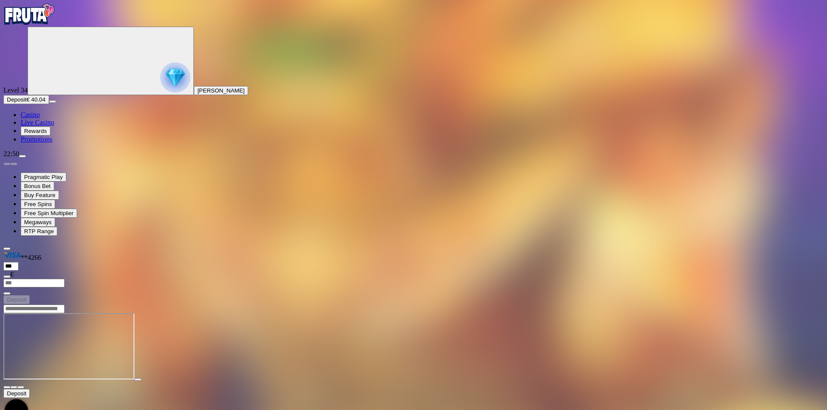
click at [21, 387] on span "fullscreen icon" at bounding box center [21, 387] width 0 height 0
click at [55, 23] on img "Primary" at bounding box center [29, 14] width 52 height 22
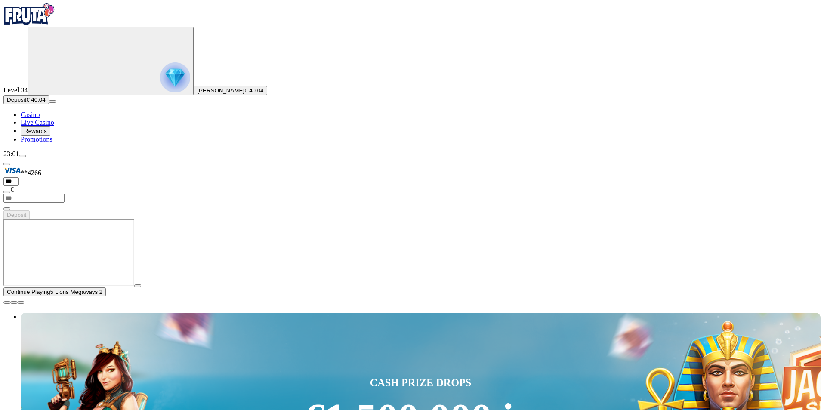
type input "*******"
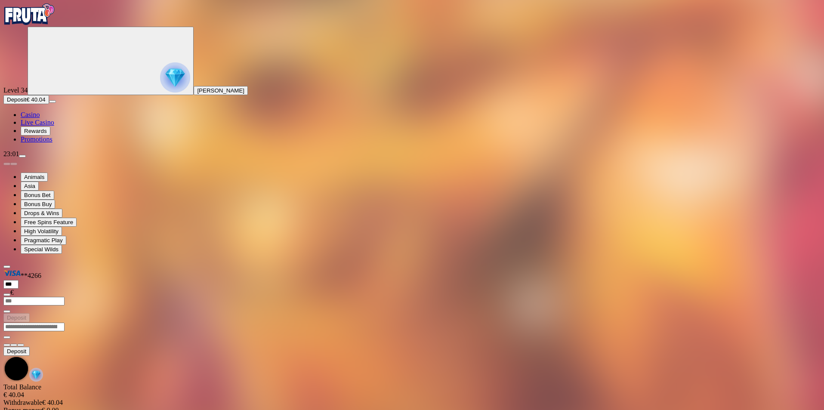
click at [613, 332] on div at bounding box center [412, 332] width 818 height 0
click at [24, 404] on button "button" at bounding box center [20, 405] width 7 height 3
click at [40, 118] on span "Casino" at bounding box center [30, 114] width 19 height 7
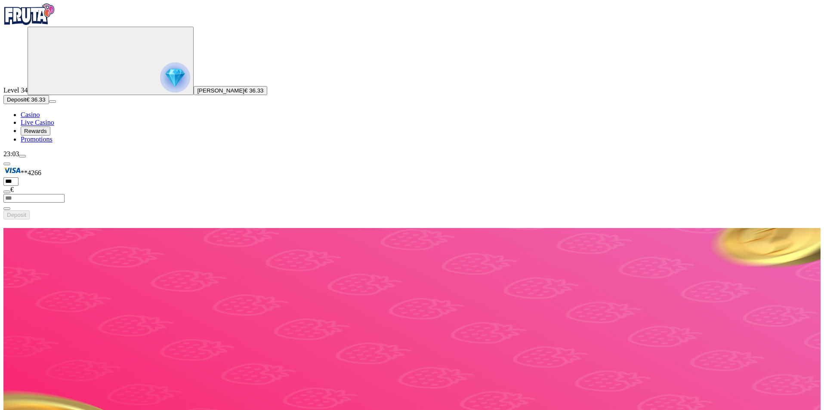
drag, startPoint x: 712, startPoint y: 339, endPoint x: 501, endPoint y: 338, distance: 210.5
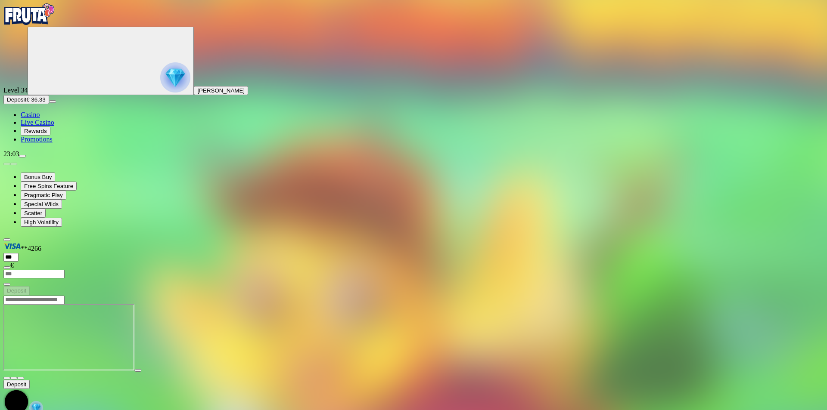
click at [24, 377] on button "button" at bounding box center [20, 378] width 7 height 3
click at [40, 118] on span "Casino" at bounding box center [30, 114] width 19 height 7
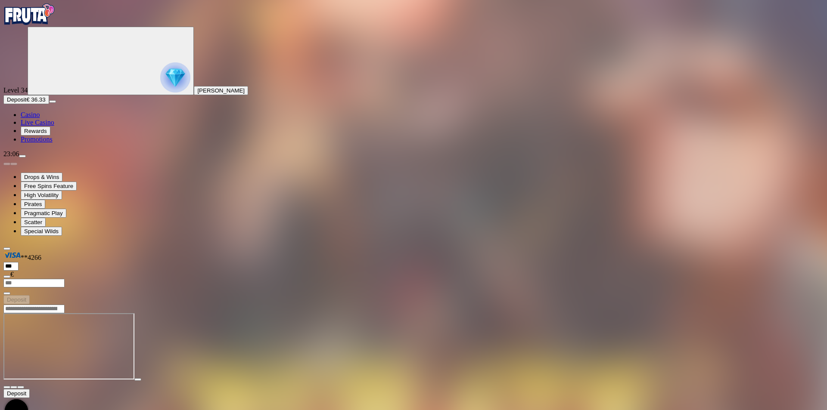
click at [40, 118] on span "Casino" at bounding box center [30, 114] width 19 height 7
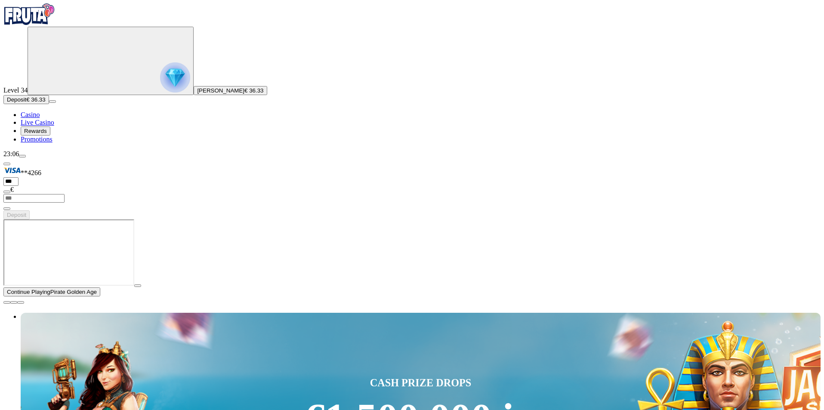
click at [47, 126] on span "Live Casino" at bounding box center [38, 122] width 34 height 7
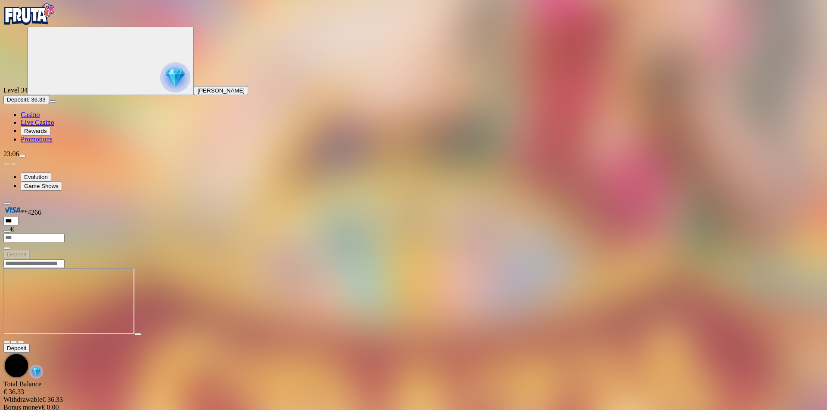
click at [54, 143] on div "Level 34 [PERSON_NAME] Deposit € 36.33 Casino Live Casino Rewards Promotions" at bounding box center [413, 85] width 820 height 117
click at [26, 103] on span "Deposit" at bounding box center [16, 99] width 19 height 6
click at [55, 25] on img "Primary" at bounding box center [29, 14] width 52 height 22
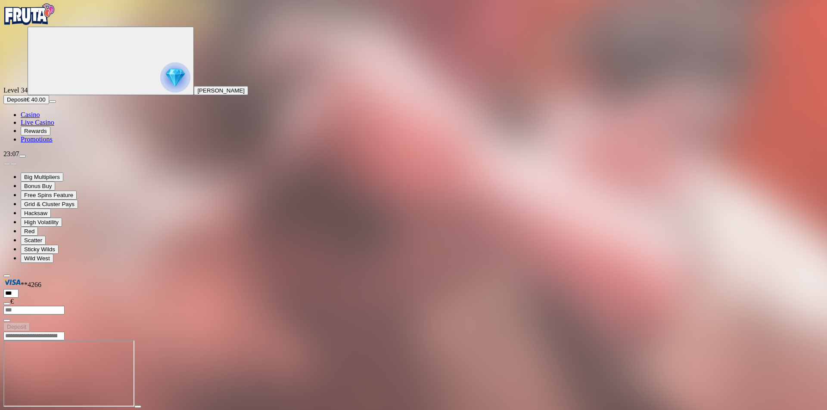
click at [24, 410] on button "button" at bounding box center [20, 414] width 7 height 3
click at [26, 103] on span "Deposit" at bounding box center [16, 99] width 19 height 6
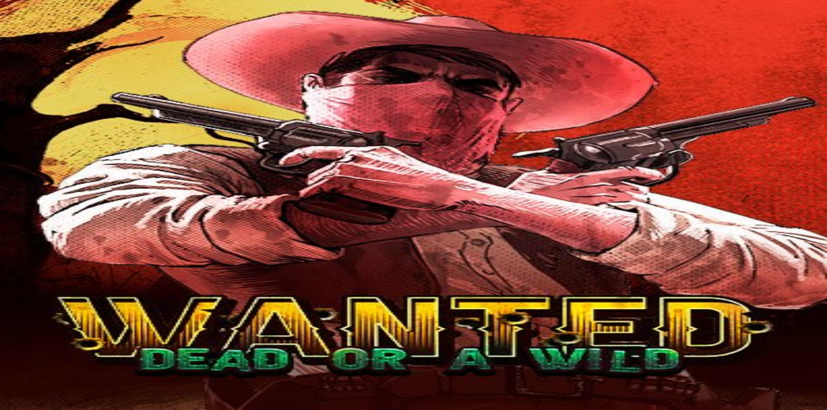
click at [21, 410] on span "fullscreen icon" at bounding box center [21, 415] width 0 height 0
click at [40, 118] on span "Casino" at bounding box center [30, 114] width 19 height 7
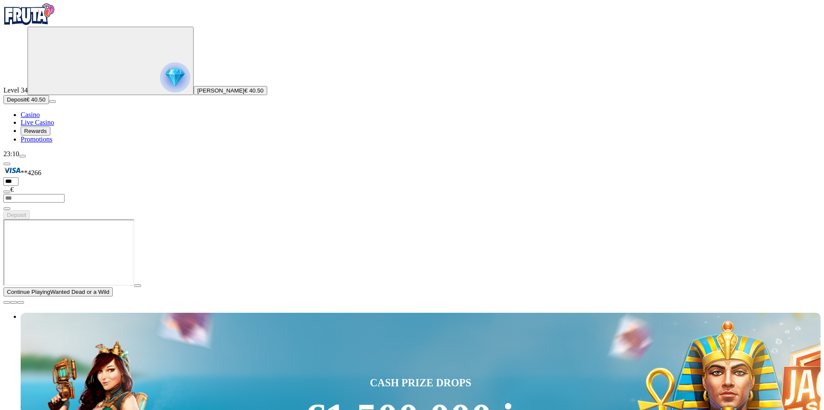
click at [54, 126] on link "Live Casino" at bounding box center [38, 122] width 34 height 7
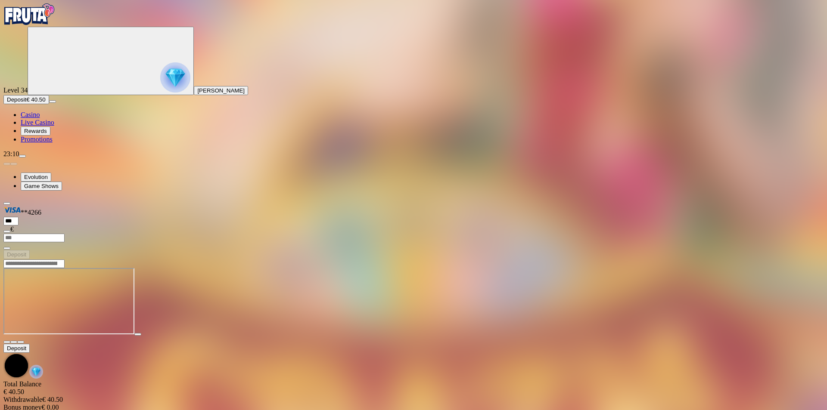
click at [21, 342] on span "fullscreen icon" at bounding box center [21, 342] width 0 height 0
click at [55, 24] on img "Primary" at bounding box center [29, 14] width 52 height 22
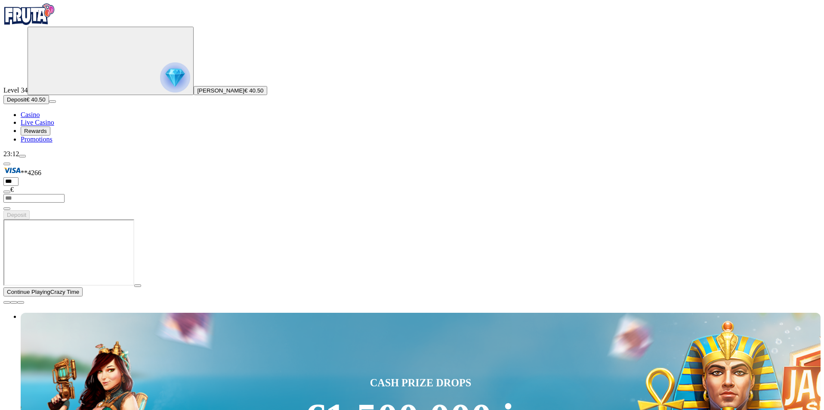
click at [47, 134] on span "Rewards" at bounding box center [35, 131] width 23 height 6
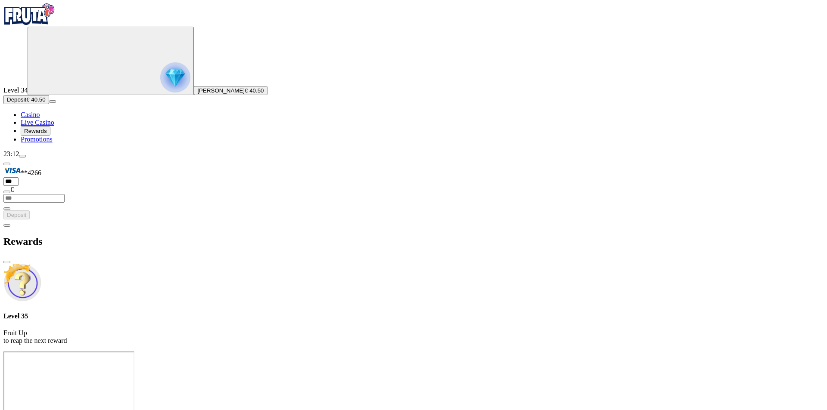
click at [54, 17] on div "Primary" at bounding box center [413, 14] width 820 height 23
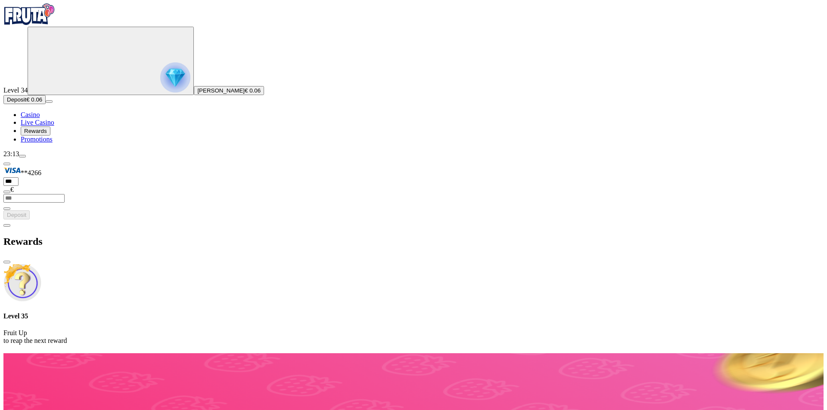
click at [22, 156] on span "menu icon" at bounding box center [22, 156] width 0 height 0
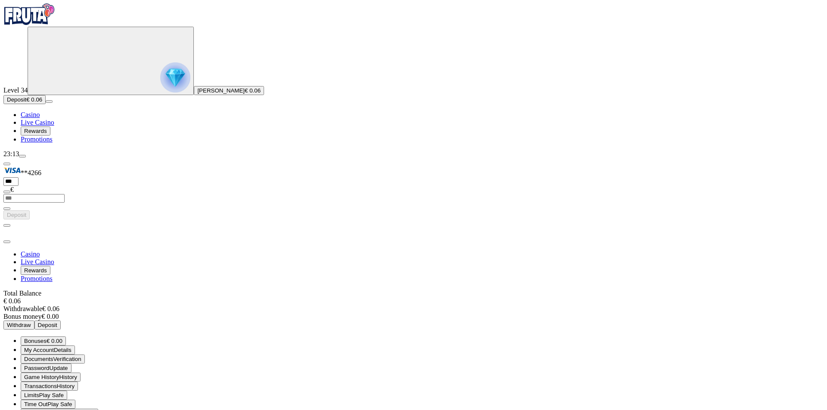
click at [75, 400] on button "Time Out Play Safe" at bounding box center [48, 404] width 55 height 9
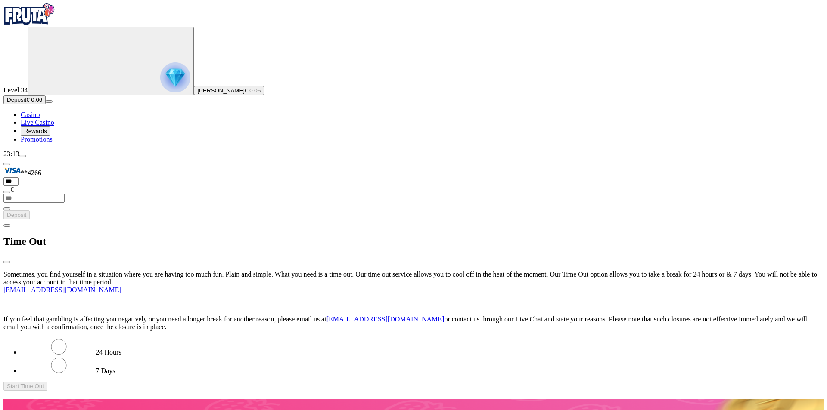
click at [115, 367] on label "7 Days" at bounding box center [105, 370] width 19 height 7
click at [47, 382] on button "Start Time Out" at bounding box center [25, 386] width 44 height 9
